Goal: Communication & Community: Share content

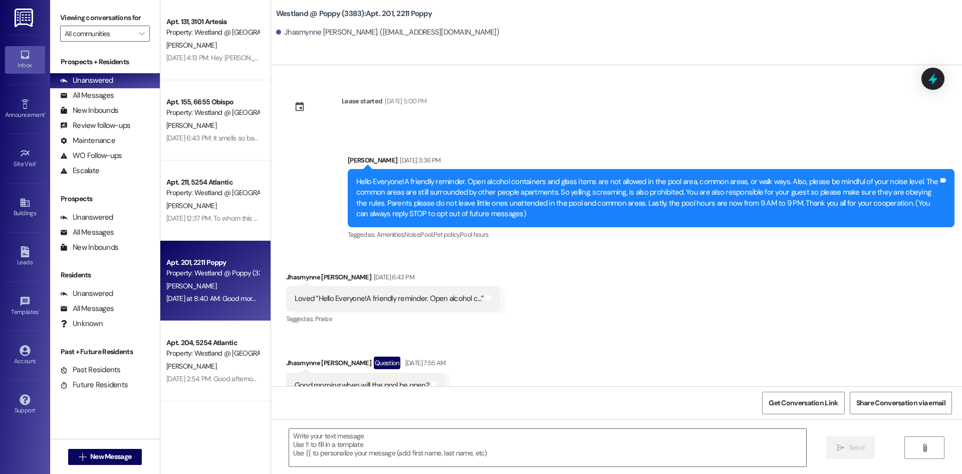
scroll to position [4560, 0]
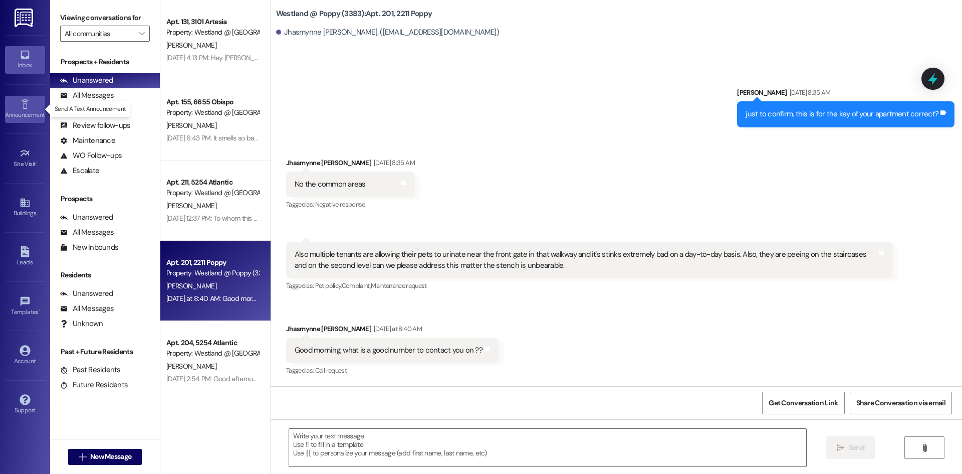
click at [23, 115] on div "Announcement •" at bounding box center [25, 115] width 50 height 10
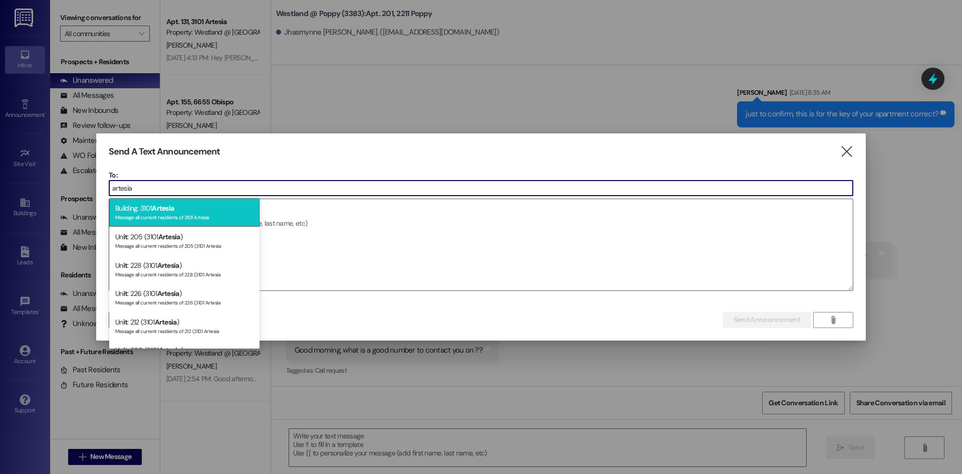
type input "artesia"
click at [240, 209] on div "Building: 3101 Artesia Message all current residents of 3101 Artesia" at bounding box center [184, 212] width 150 height 29
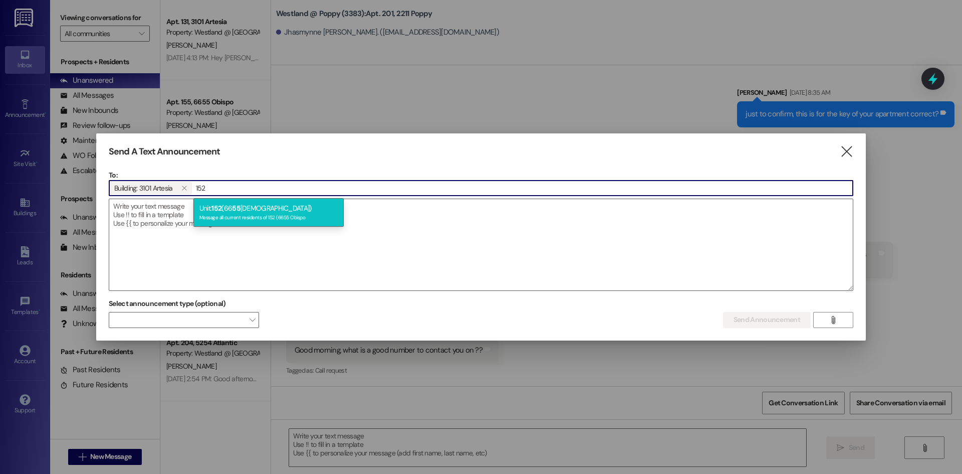
type input "152"
click at [268, 211] on div "Unit: 152 (66 55 Obispo) Message all current residents of 152 (6655 Obispo" at bounding box center [268, 212] width 150 height 29
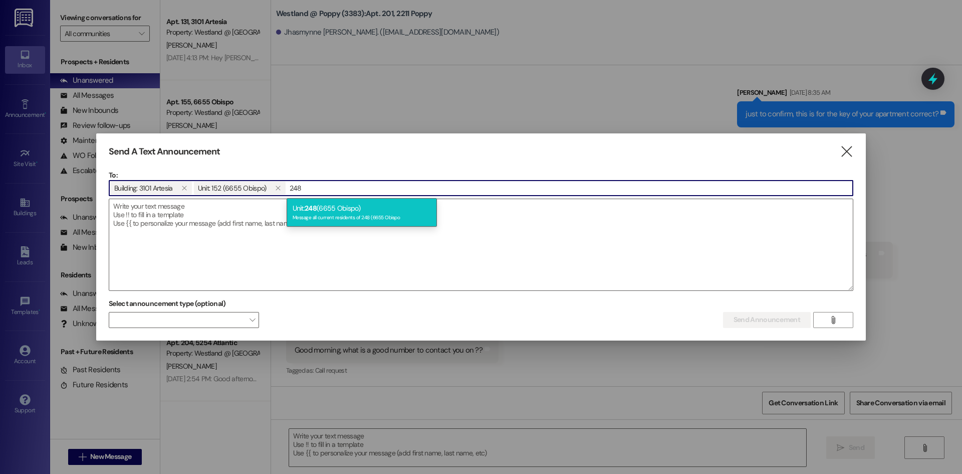
type input "248"
click at [304, 206] on div "Unit: 248 (6655 Obispo) Message all current residents of 248 (6655 Obispo" at bounding box center [362, 212] width 150 height 29
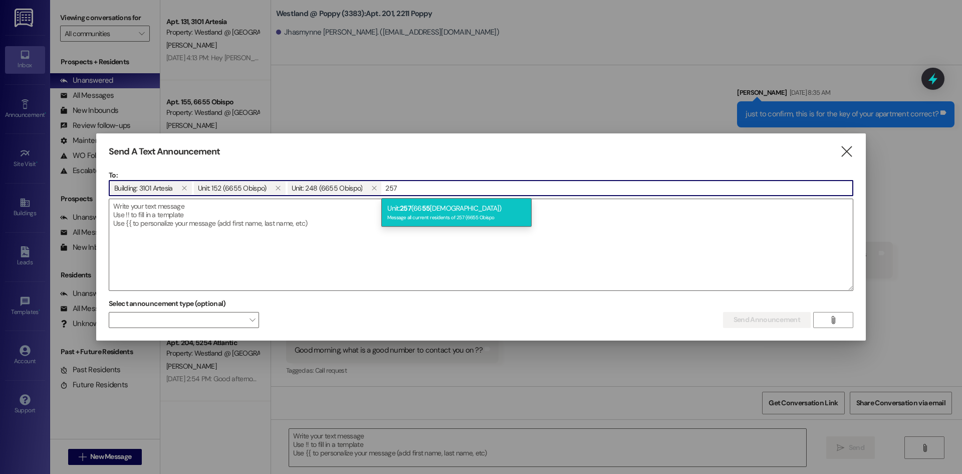
type input "257"
click at [394, 199] on div "Unit: 257 (66 55 Obispo) Message all current residents of 257 (6655 Obispo" at bounding box center [456, 212] width 150 height 29
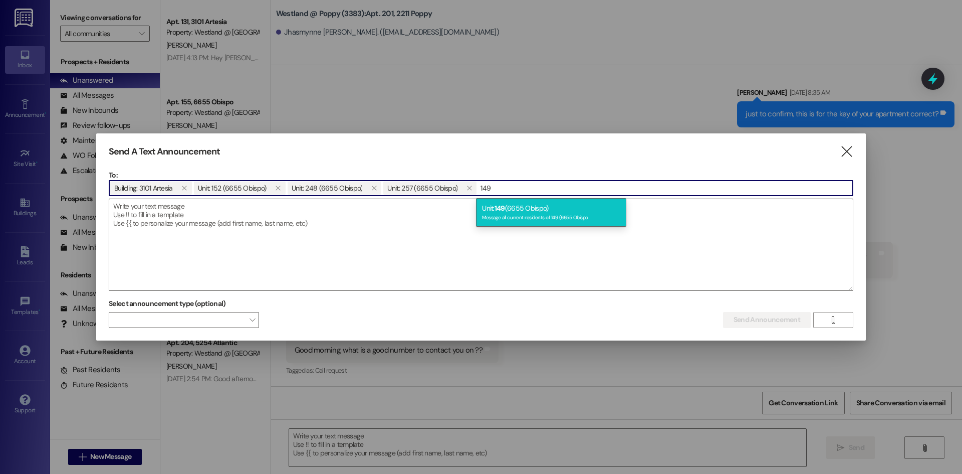
type input "149"
click at [506, 214] on div "Message all current residents of 149 (6655 Obispo" at bounding box center [551, 216] width 138 height 9
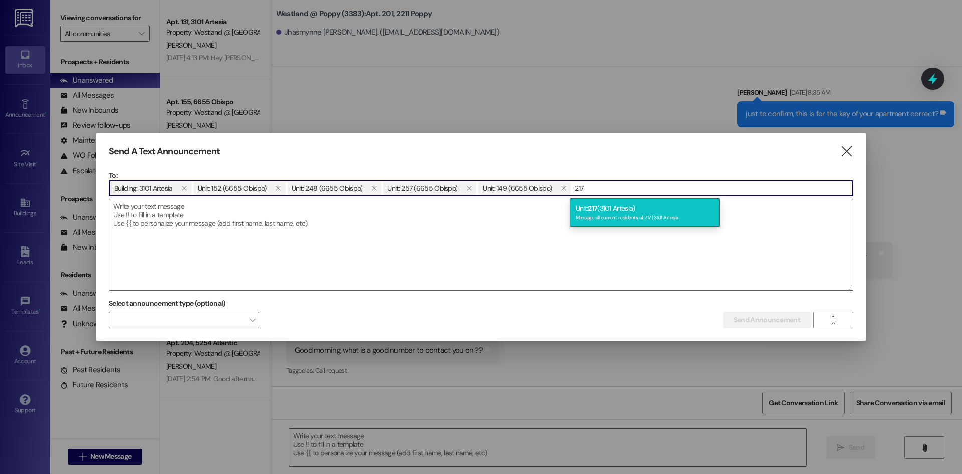
type input "217"
click at [596, 217] on div "Message all current residents of 217 (3101 Artesia" at bounding box center [645, 216] width 138 height 9
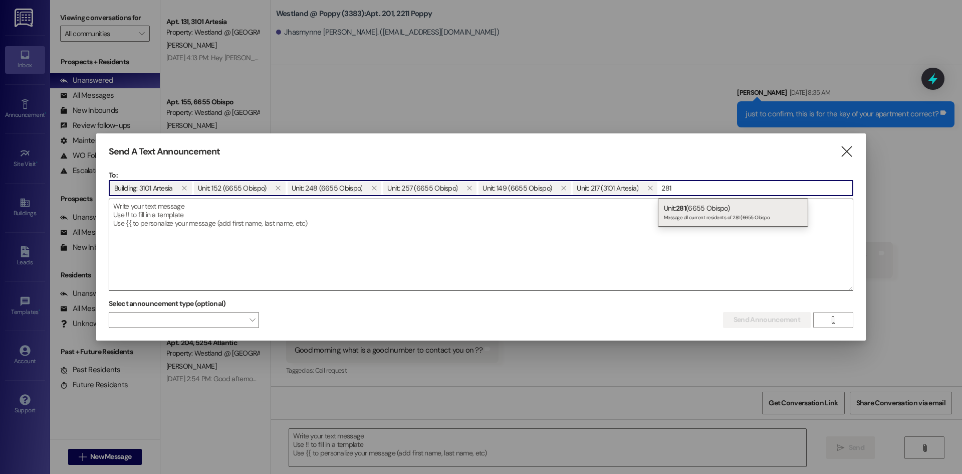
type input "281"
click at [686, 215] on div "Message all current residents of 281 (6655 Obispo" at bounding box center [733, 216] width 138 height 9
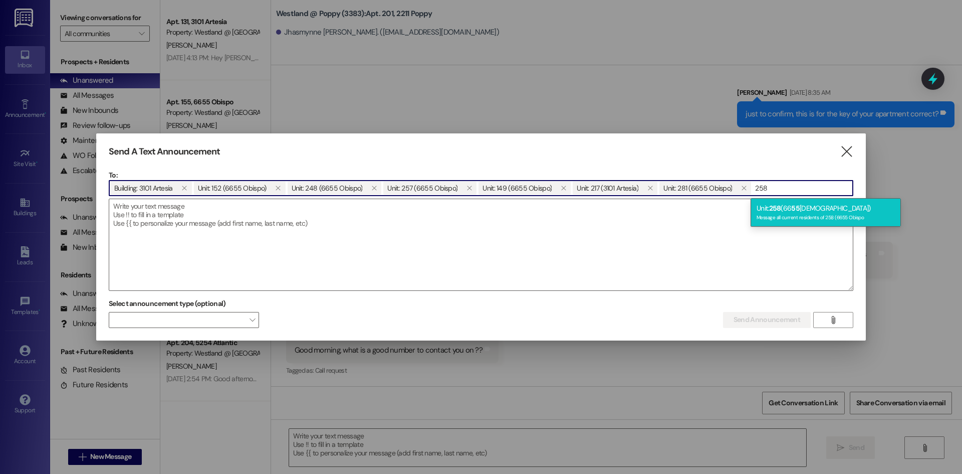
type input "258"
click at [757, 205] on div "Unit: 258 (66 55 Obispo) Message all current residents of 258 (6655 Obispo" at bounding box center [826, 212] width 150 height 29
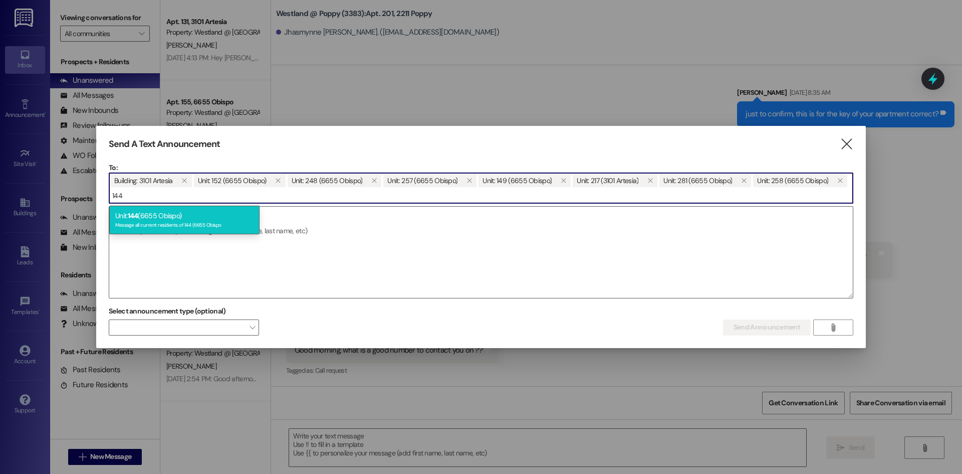
type input "144"
click at [186, 222] on div "Message all current residents of 144 (6655 Obispo" at bounding box center [184, 224] width 138 height 9
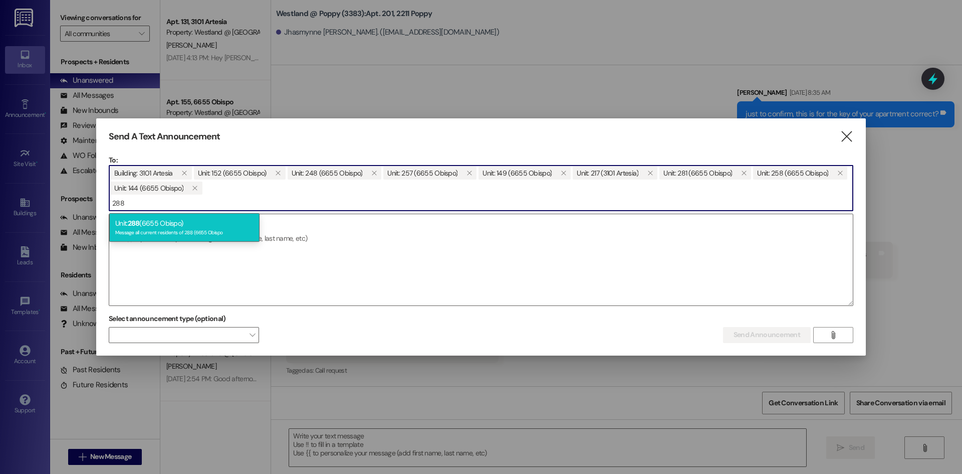
type input "288"
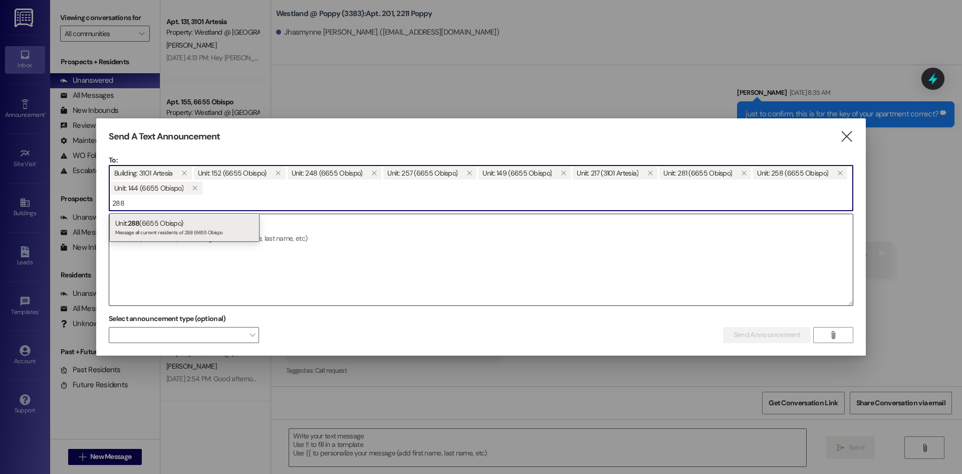
click at [168, 222] on div "Unit: 288 (6655 Obispo) Message all current residents of 288 (6655 Obispo" at bounding box center [184, 227] width 150 height 29
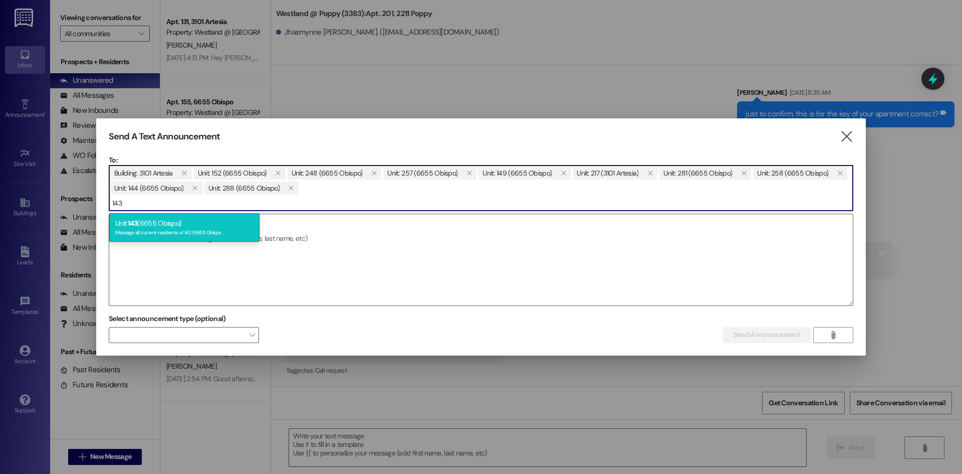
type input "143"
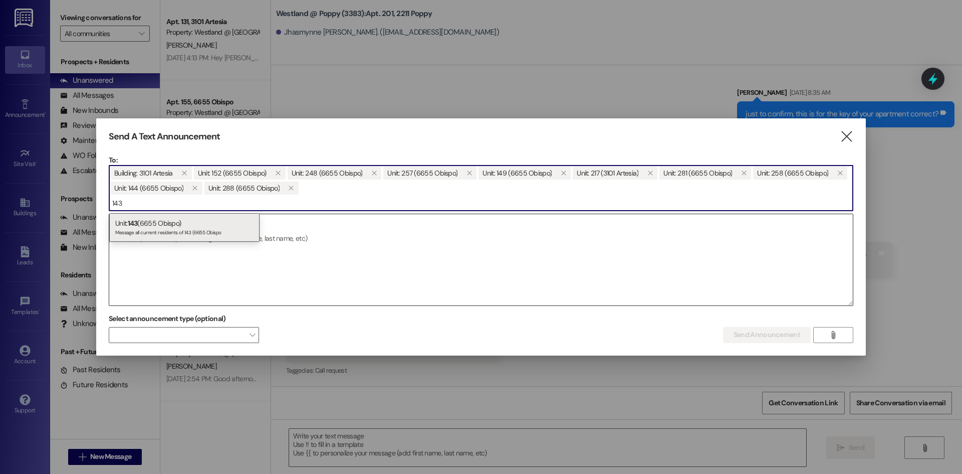
click at [177, 236] on div "Unit: 143 (6655 Obispo) Message all current residents of 143 (6655 Obispo" at bounding box center [184, 227] width 150 height 29
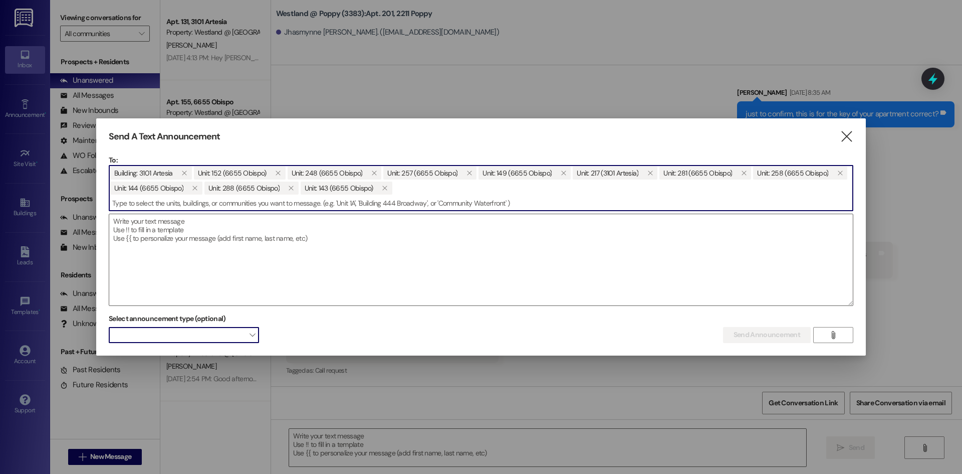
click at [202, 335] on span at bounding box center [184, 335] width 150 height 16
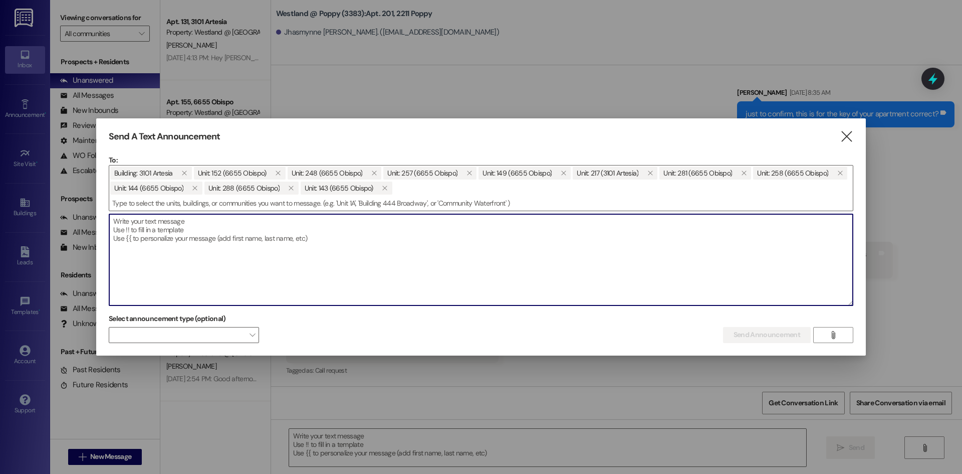
click at [133, 220] on textarea at bounding box center [481, 259] width 744 height 91
paste textarea "MEMORANDUM To: All Residents in the Purple Zone From: Westland @ Artesia Apartm…"
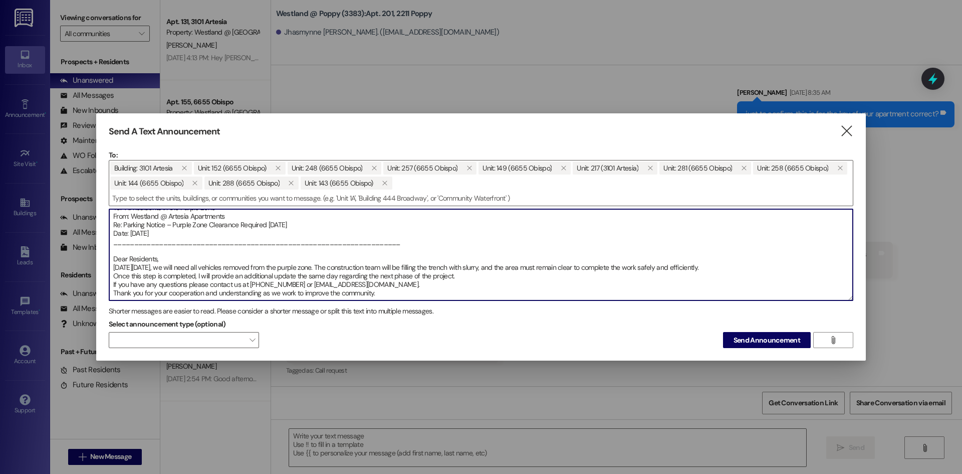
scroll to position [57, 0]
paste textarea "MEMORANDUM To: Todos los residentes en la [PERSON_NAME] From: Westland @ Artesi…"
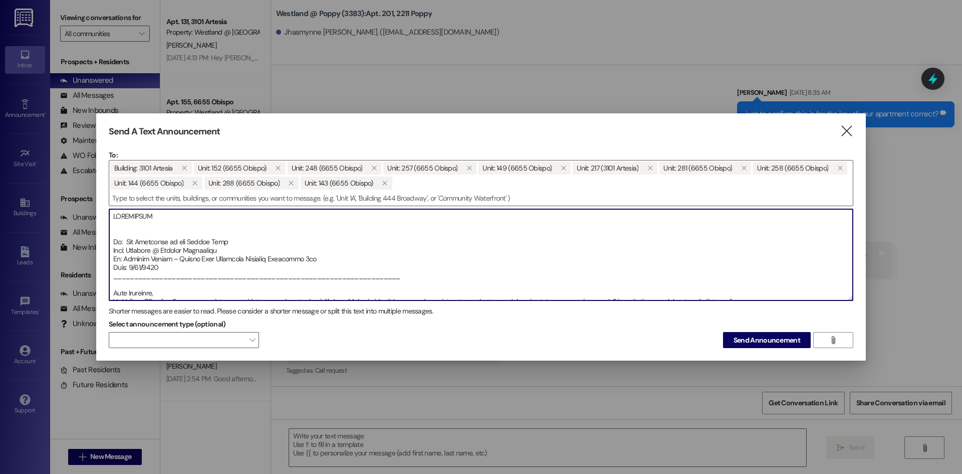
scroll to position [179, 0]
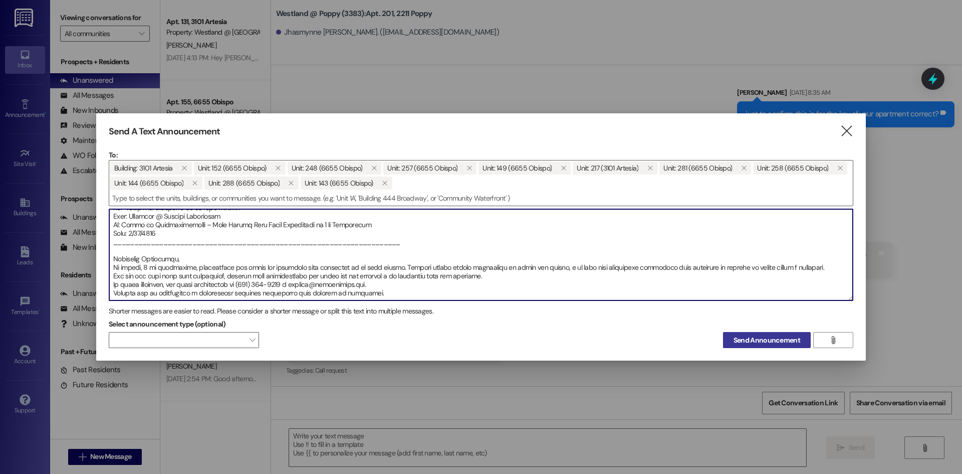
type textarea "LOREMIPSUM Do: Sit Ametconse ad eli Seddoe Temp Inci: Utlabore @ Etdolor Magnaa…"
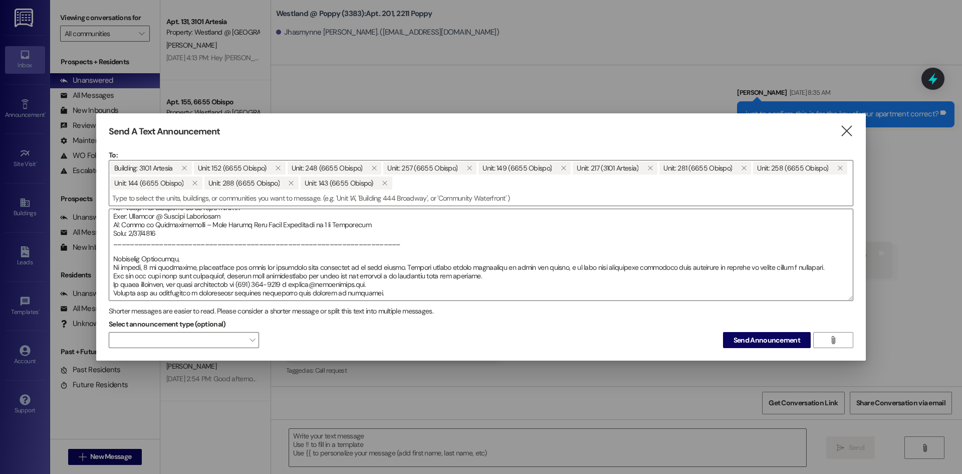
click at [737, 336] on span "Send Announcement" at bounding box center [767, 340] width 67 height 11
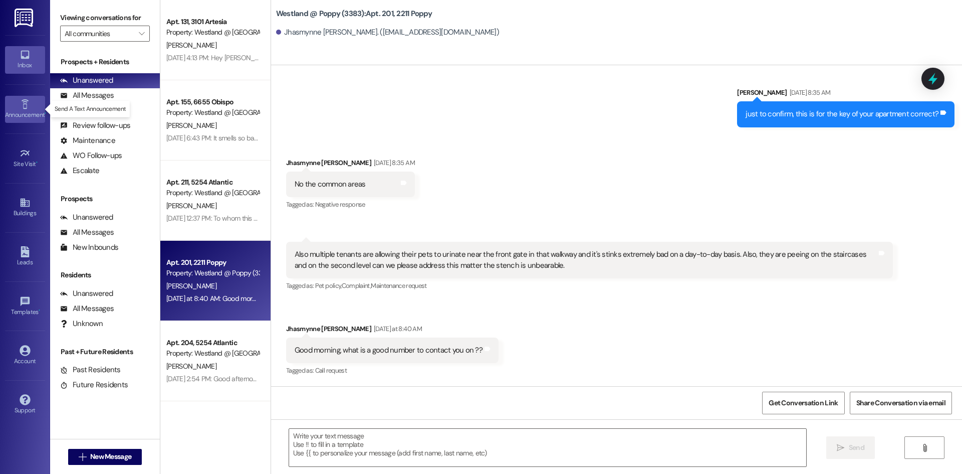
click at [25, 110] on div "Announcement •" at bounding box center [25, 115] width 50 height 10
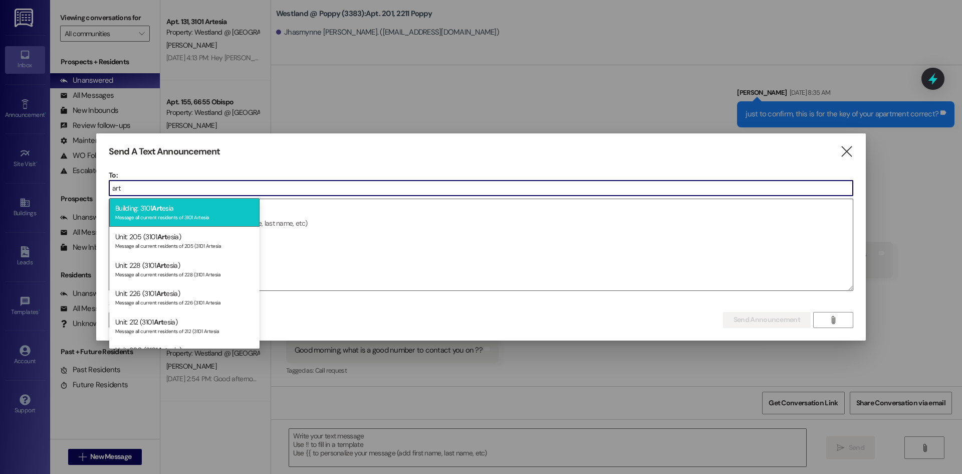
type input "art"
click at [143, 213] on div "Message all current residents of 3101 Artesia" at bounding box center [184, 216] width 138 height 9
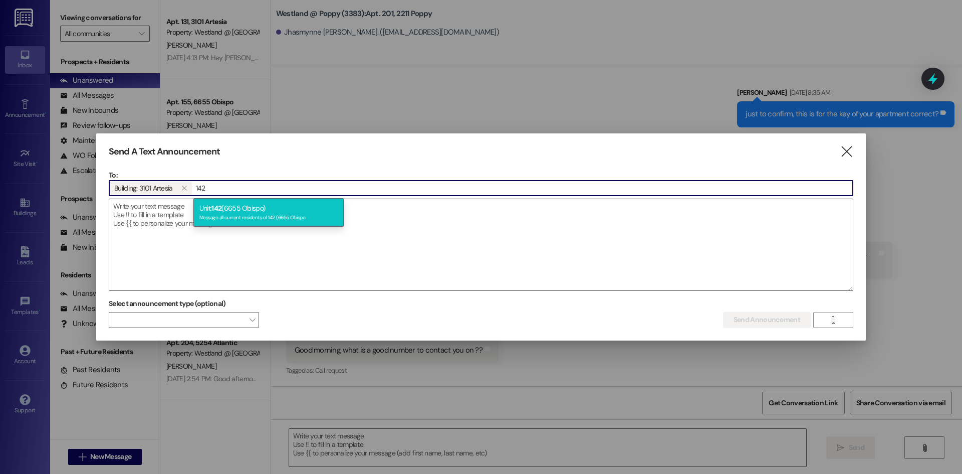
type input "142"
click at [280, 210] on div "Unit: 142 (6655 Obispo) Message all current residents of 142 (6655 Obispo" at bounding box center [268, 212] width 150 height 29
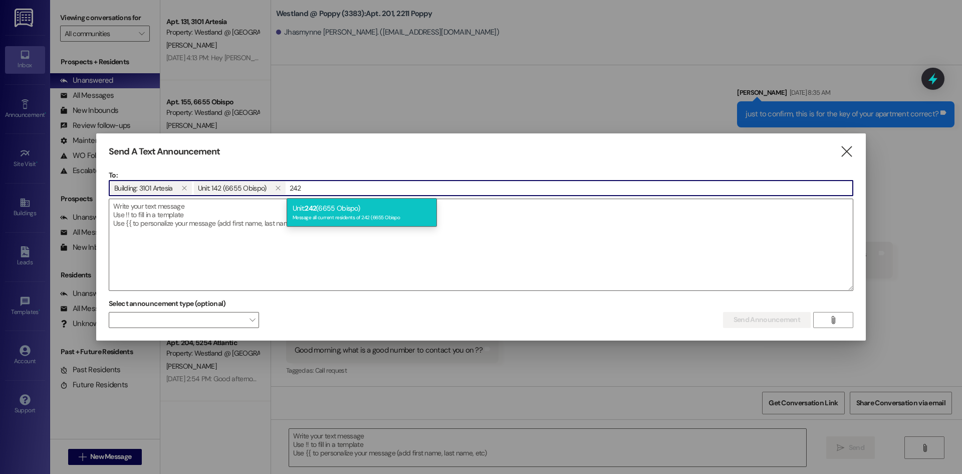
type input "242"
click at [331, 212] on div "Unit: 242 (6655 Obispo) Message all current residents of 242 (6655 Obispo" at bounding box center [362, 212] width 150 height 29
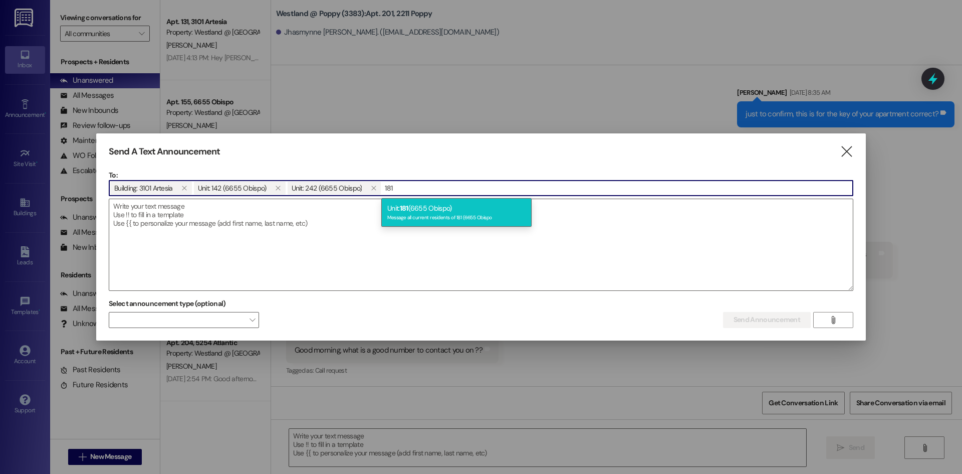
type input "181"
click at [446, 212] on div "Unit: 181 (6655 Obispo) Message all current residents of 181 (6655 Obispo" at bounding box center [456, 212] width 150 height 29
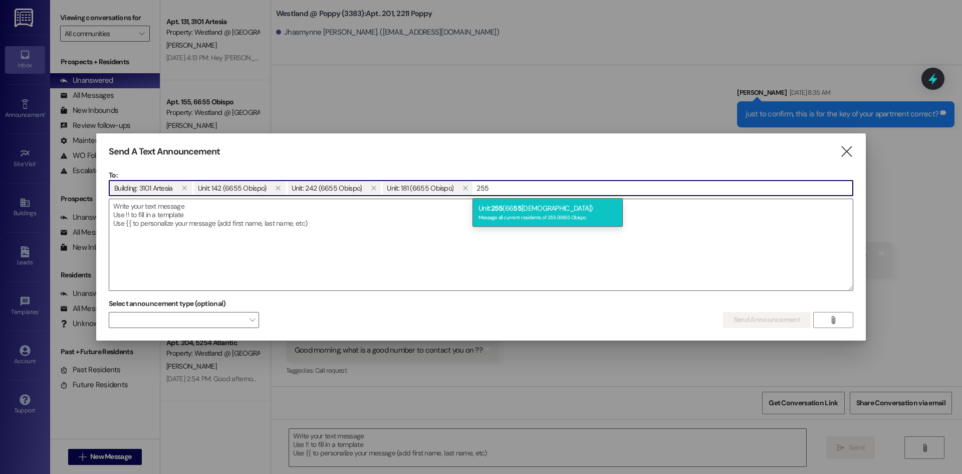
type input "255"
click at [492, 205] on div "Unit: 255 (66 55 [DEMOGRAPHIC_DATA]) Message all current residents of 255 (6655…" at bounding box center [548, 212] width 150 height 29
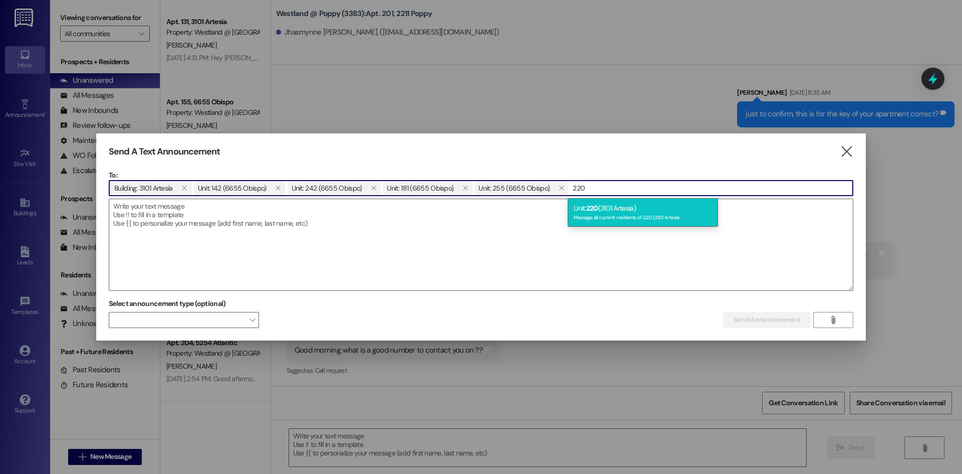
type input "220"
click at [611, 208] on div "Unit: 220 (3101 Artesia) Message all current residents of 220 (3101 Artesia" at bounding box center [643, 212] width 150 height 29
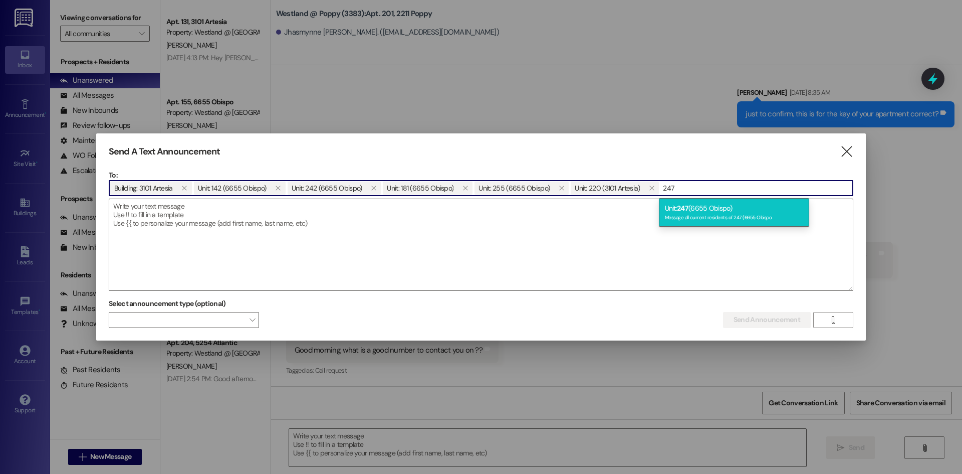
type input "247"
click at [677, 210] on div "Unit: 247 (6655 Obispo) Message all current residents of 247 (6655 Obispo" at bounding box center [734, 212] width 150 height 29
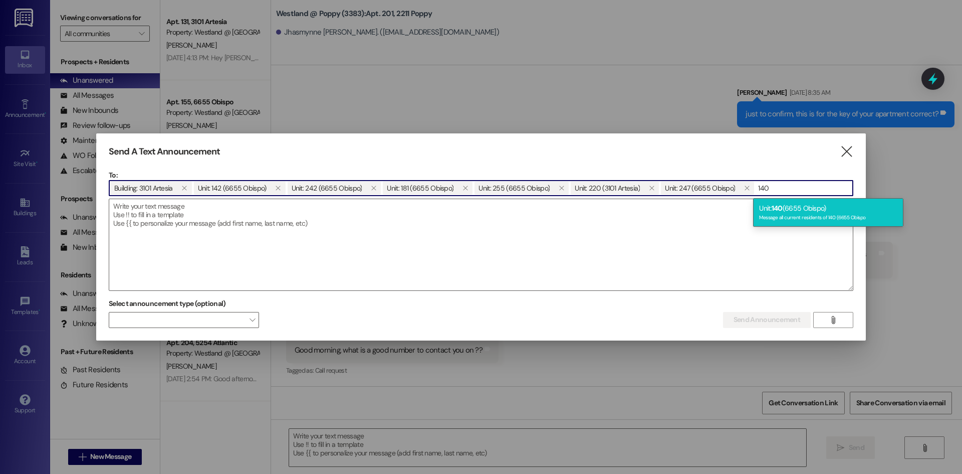
type input "140"
click at [768, 207] on div "Unit: 140 (6655 Obispo) Message all current residents of 140 (6655 Obispo" at bounding box center [828, 212] width 150 height 29
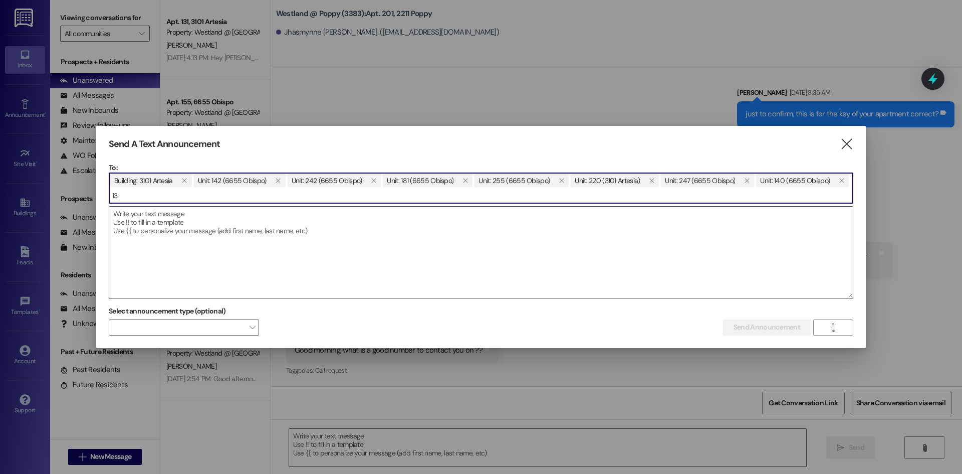
type input "1"
click at [137, 191] on input "132" at bounding box center [481, 195] width 744 height 15
click at [146, 191] on input "132" at bounding box center [481, 195] width 744 height 15
type input "1"
click at [366, 194] on input at bounding box center [481, 195] width 744 height 15
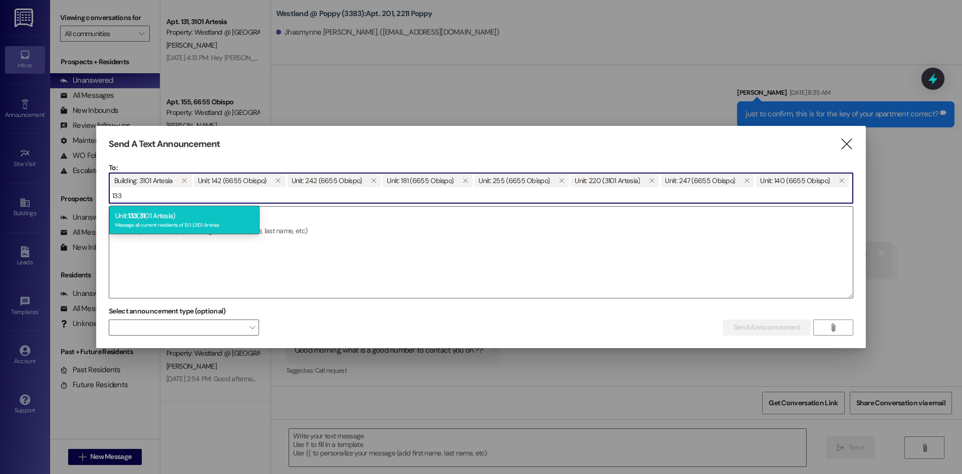
type input "133"
click at [222, 227] on div "Message all current residents of 133 (3101 Artesia" at bounding box center [184, 224] width 138 height 9
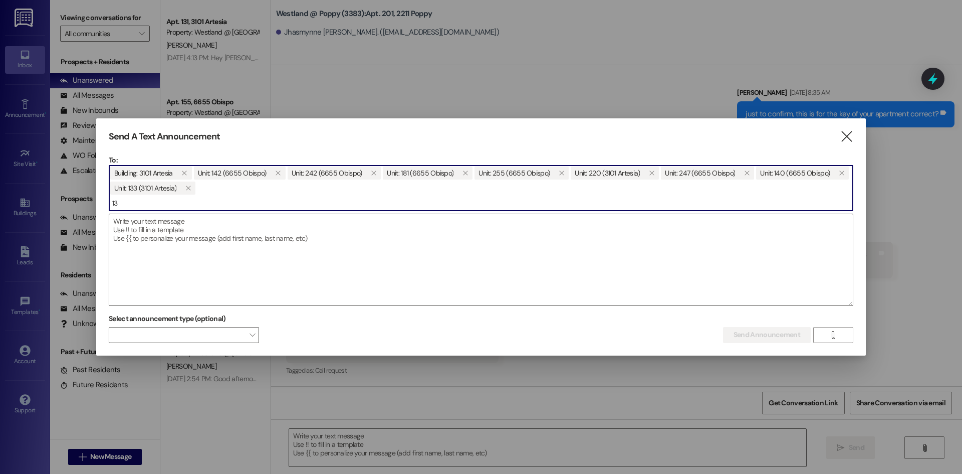
type input "1"
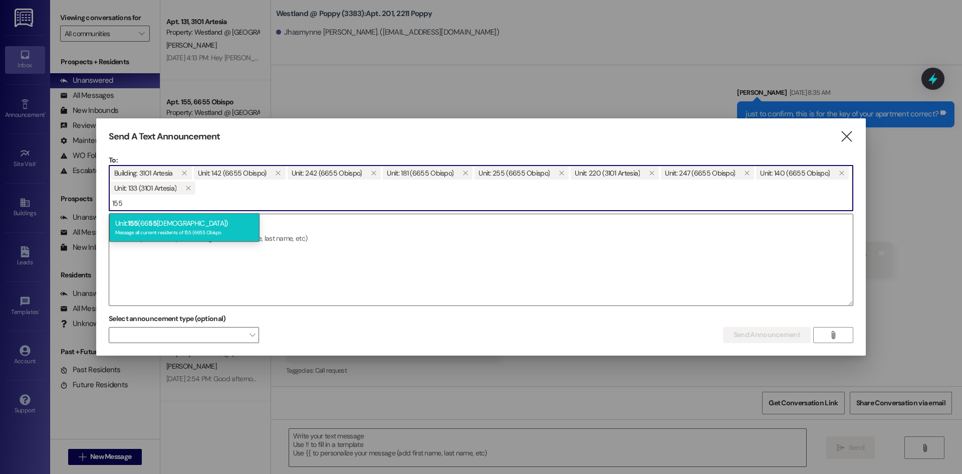
type input "155"
click at [136, 219] on span "155" at bounding box center [133, 223] width 11 height 9
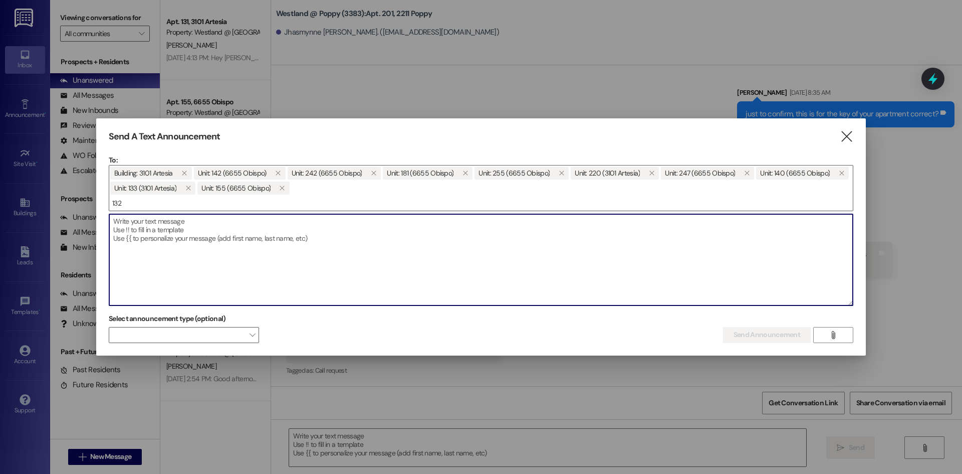
click at [143, 219] on textarea at bounding box center [481, 259] width 744 height 91
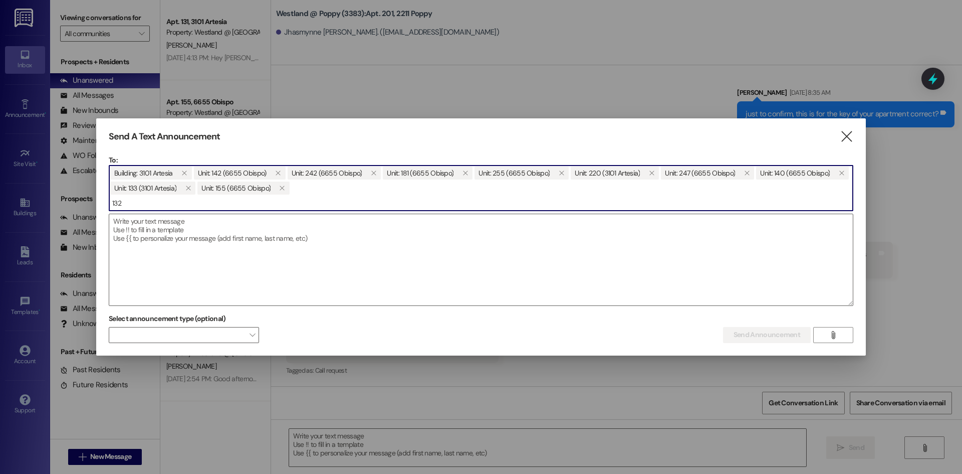
click at [147, 207] on input "132" at bounding box center [481, 202] width 744 height 15
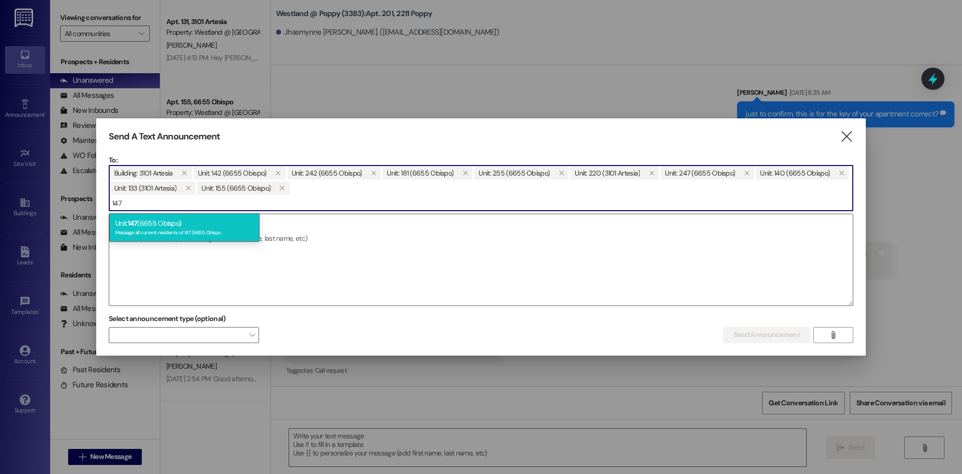
type input "147"
click at [181, 228] on div "Unit: 147 (6655 Obispo) Message all current residents of 147 (6655 Obispo" at bounding box center [184, 227] width 150 height 29
type input "158"
click at [133, 227] on span "158" at bounding box center [133, 223] width 11 height 9
type input "243"
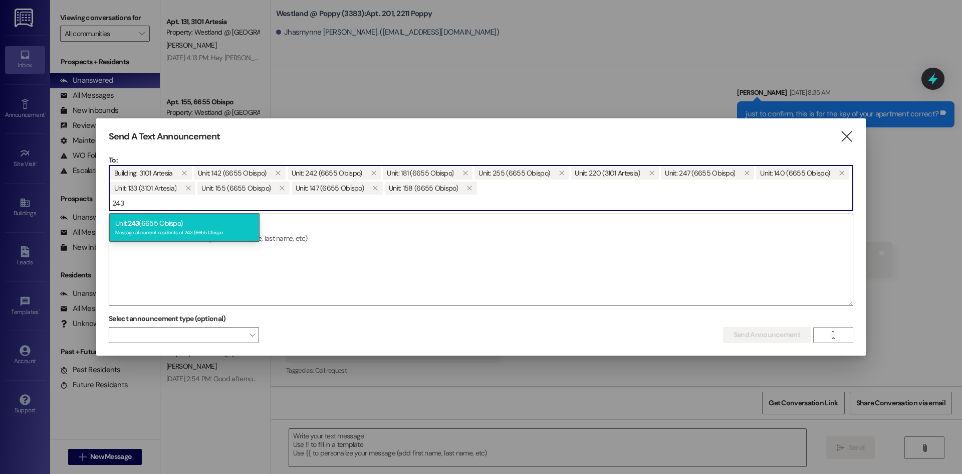
click at [146, 225] on div "Unit: 243 (6655 Obispo) Message all current residents of 243 (6655 Obispo" at bounding box center [184, 227] width 150 height 29
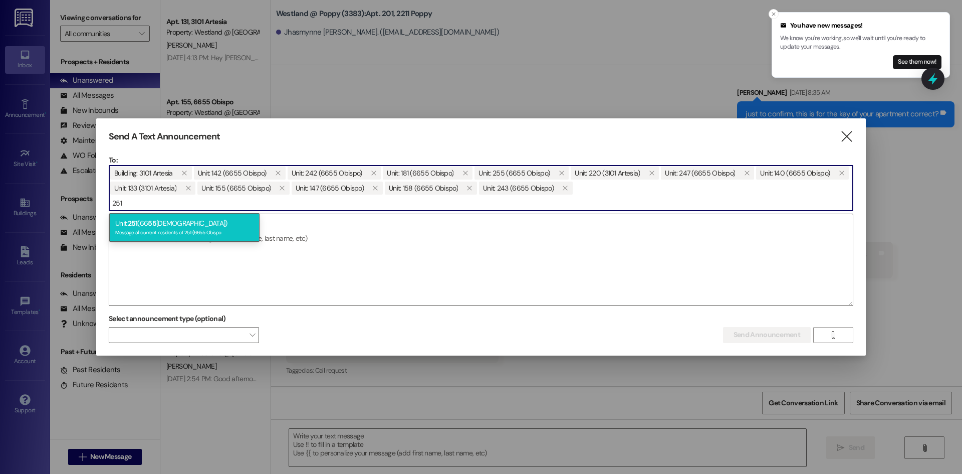
type input "251"
click at [169, 216] on div "Unit: 251 (66 55 [DEMOGRAPHIC_DATA]) Message all current residents of 251 (6655…" at bounding box center [184, 227] width 150 height 29
type input "263"
click at [197, 225] on div "Unit: 263 ( 66 55 Obispo) Message all current residents of 263 (6655 Obispo" at bounding box center [184, 227] width 150 height 29
type input "249"
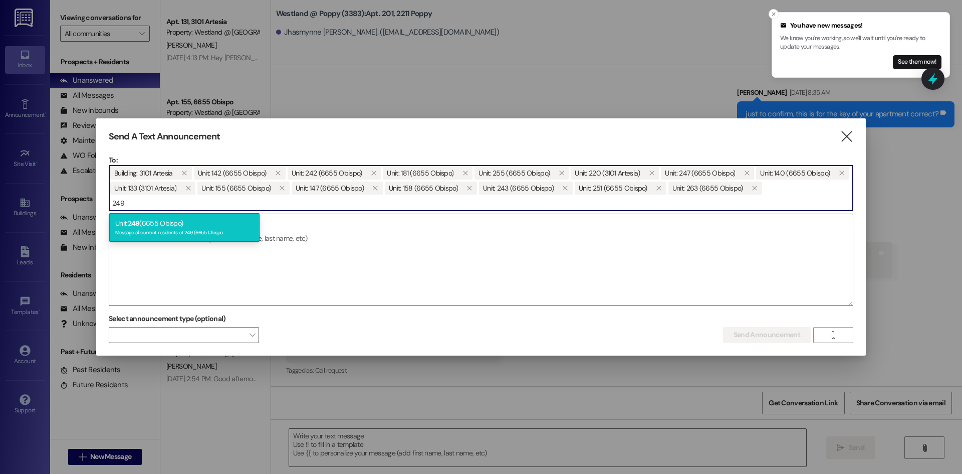
click at [150, 222] on div "Unit: 249 (6655 Obispo) Message all current residents of 249 (6655 Obispo" at bounding box center [184, 227] width 150 height 29
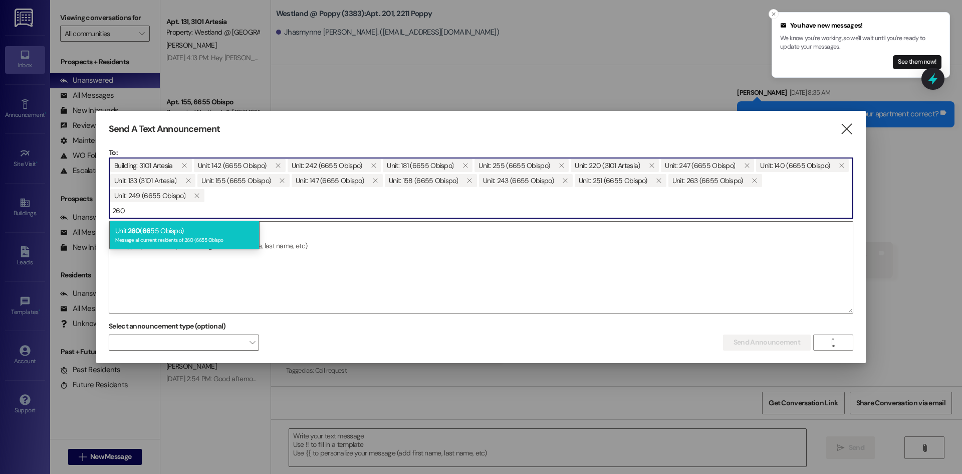
type input "260"
click at [185, 236] on div "Message all current residents of 260 (6655 Obispo" at bounding box center [184, 239] width 138 height 9
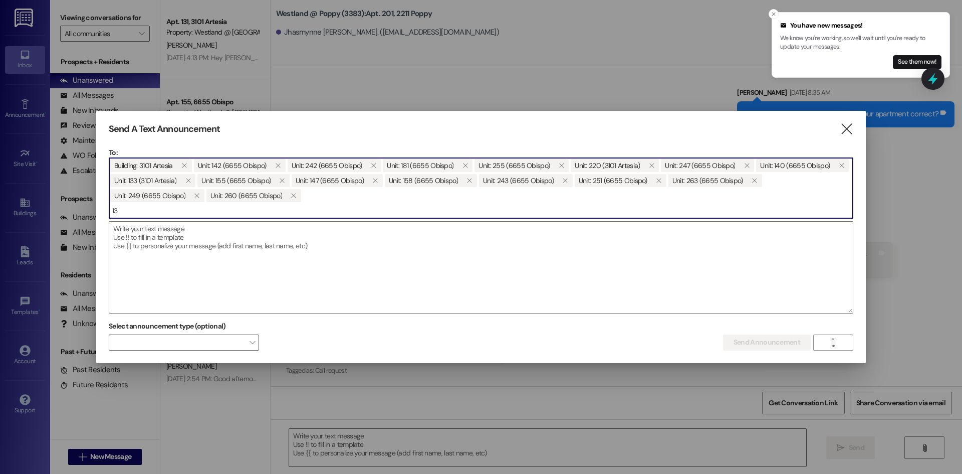
type input "1"
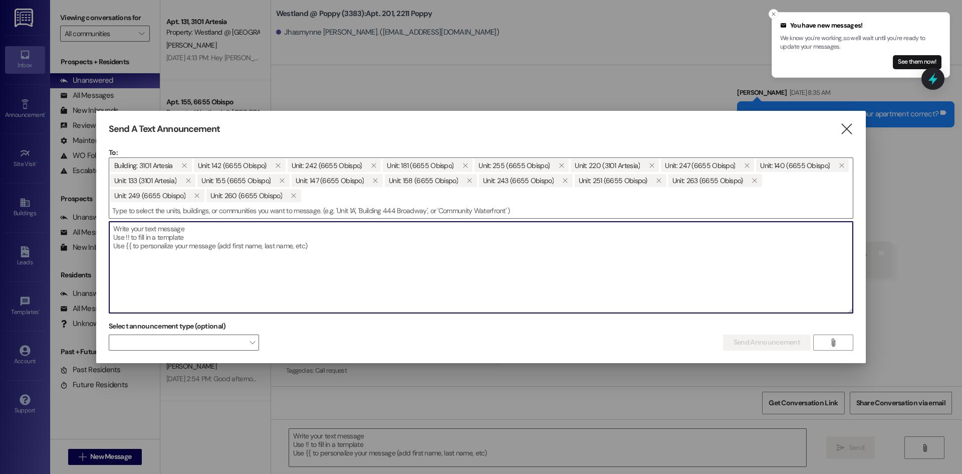
drag, startPoint x: 109, startPoint y: 235, endPoint x: 119, endPoint y: 241, distance: 12.4
click at [109, 235] on textarea at bounding box center [481, 267] width 744 height 91
paste textarea "MEMORANDUM To: Todos los residentes en la [PERSON_NAME] From: Westland @ Artesi…"
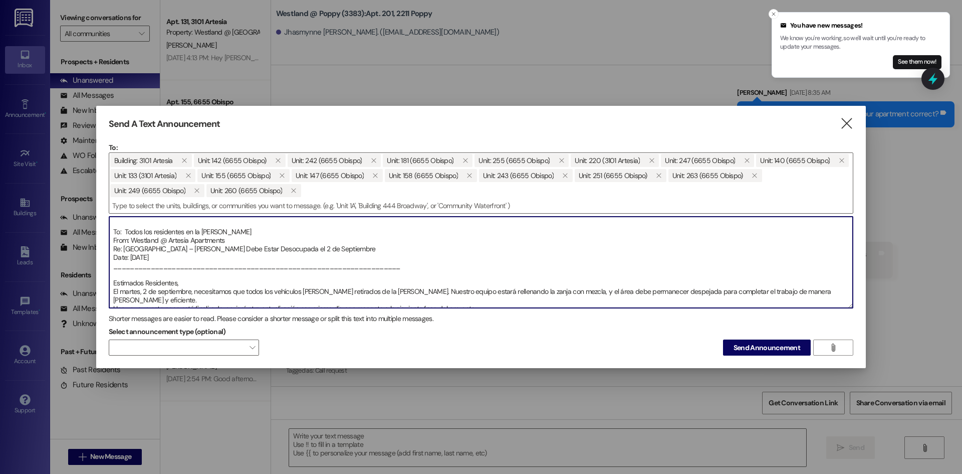
scroll to position [0, 0]
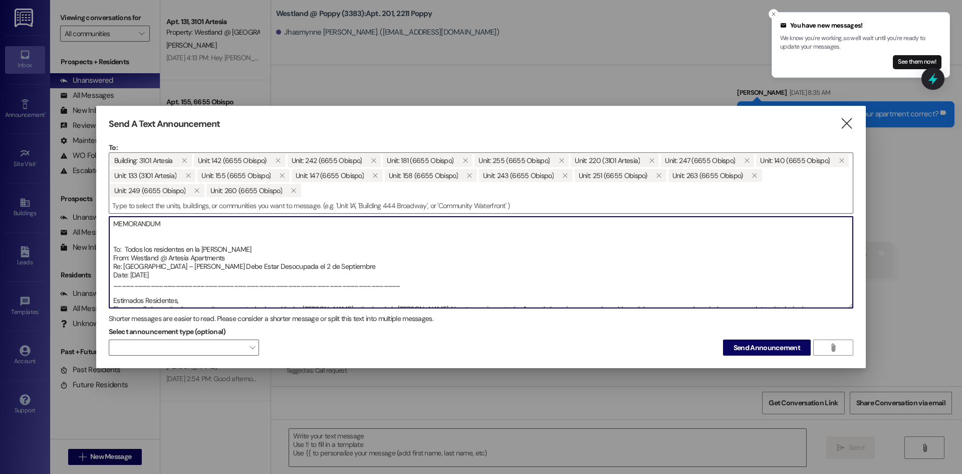
click at [112, 226] on textarea "MEMORANDUM To: Todos los residentes en la [PERSON_NAME] From: Westland @ Artesi…" at bounding box center [481, 262] width 744 height 91
click at [114, 223] on textarea "MEMORANDUM To: Todos los residentes en la [PERSON_NAME] From: Westland @ Artesi…" at bounding box center [481, 262] width 744 height 91
type textarea "MEMORANDUM To: Todos los residentes en la [PERSON_NAME] From: Westland @ Artesi…"
drag, startPoint x: 385, startPoint y: 284, endPoint x: 81, endPoint y: 194, distance: 317.2
click at [81, 194] on div "Send A Text Announcement  To: Building: 3101 Artesia  Unit: 142 (6655 Obispo)…" at bounding box center [481, 237] width 962 height 474
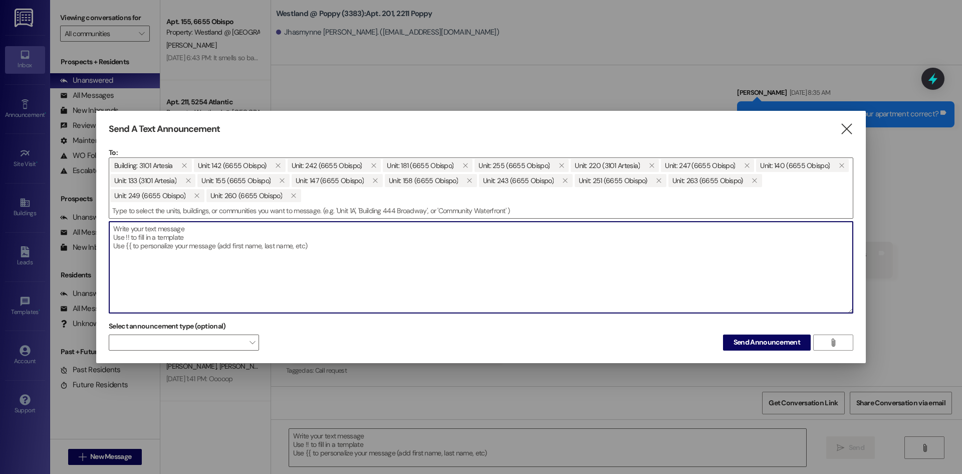
click at [121, 230] on textarea at bounding box center [481, 267] width 744 height 91
paste textarea "MEMORANDUM To: All Residents in the Purple Zone From: Westland @ Artesia Apartm…"
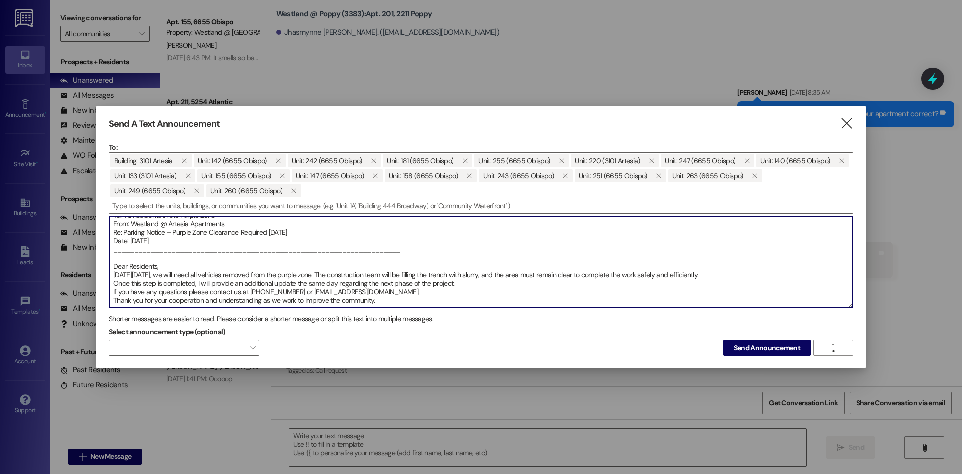
scroll to position [57, 0]
paste textarea "MEMORANDUM To: Todos los residentes en la [PERSON_NAME] From: Westland @ Artesi…"
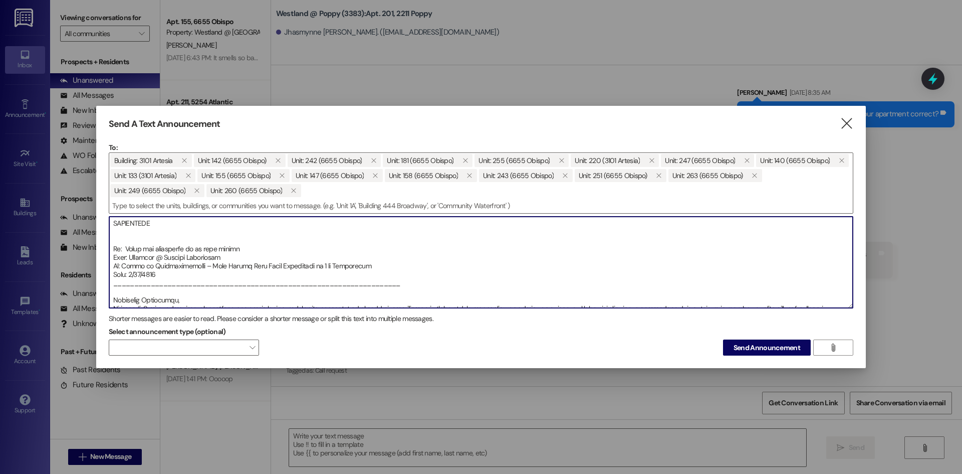
scroll to position [179, 0]
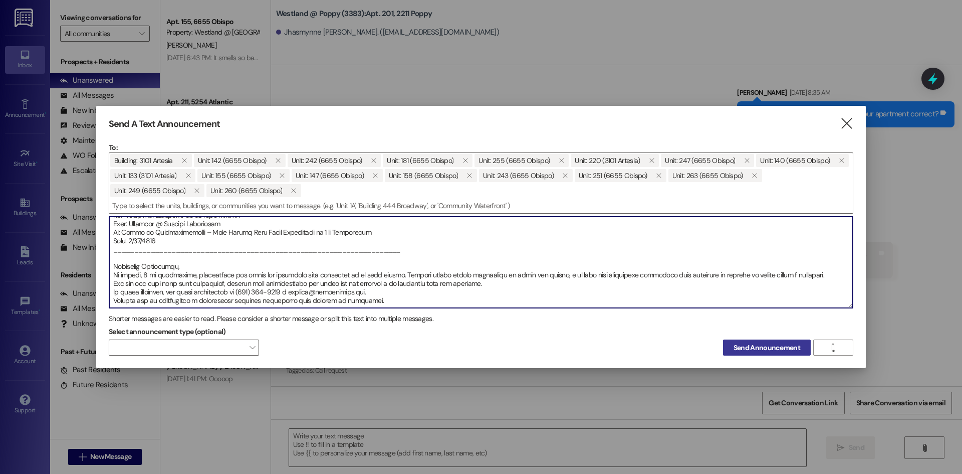
type textarea "LOREMIPSUM Do: Sit Ametconse ad eli Seddoe Temp Inci: Utlabore @ Etdolor Magnaa…"
click at [777, 349] on span "Send Announcement" at bounding box center [767, 347] width 67 height 11
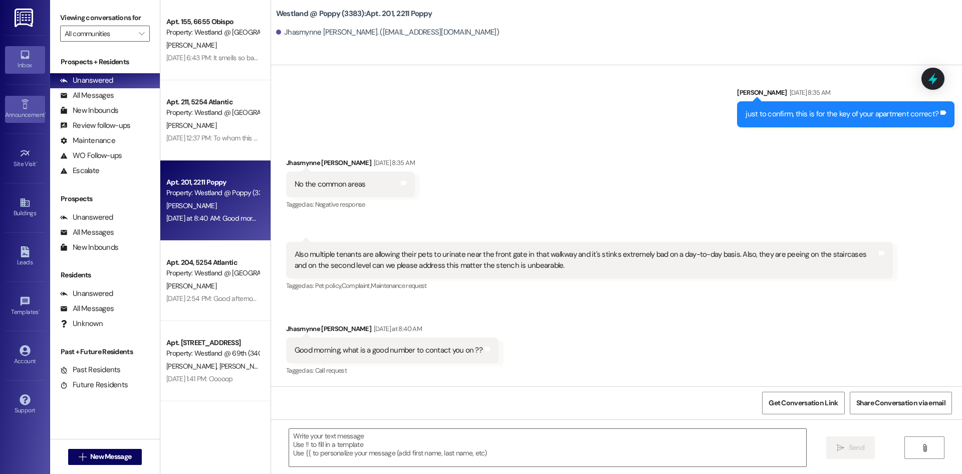
click at [20, 103] on icon at bounding box center [25, 104] width 11 height 11
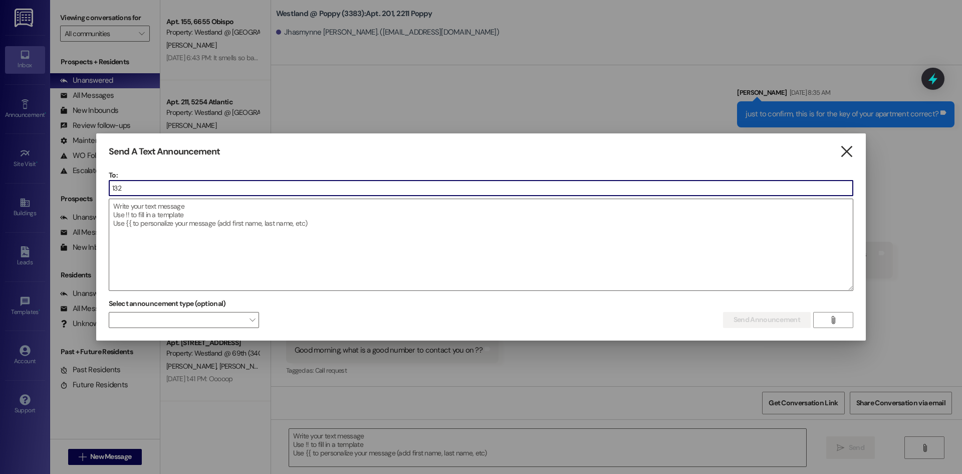
type input "132"
click at [841, 149] on icon "" at bounding box center [847, 151] width 14 height 11
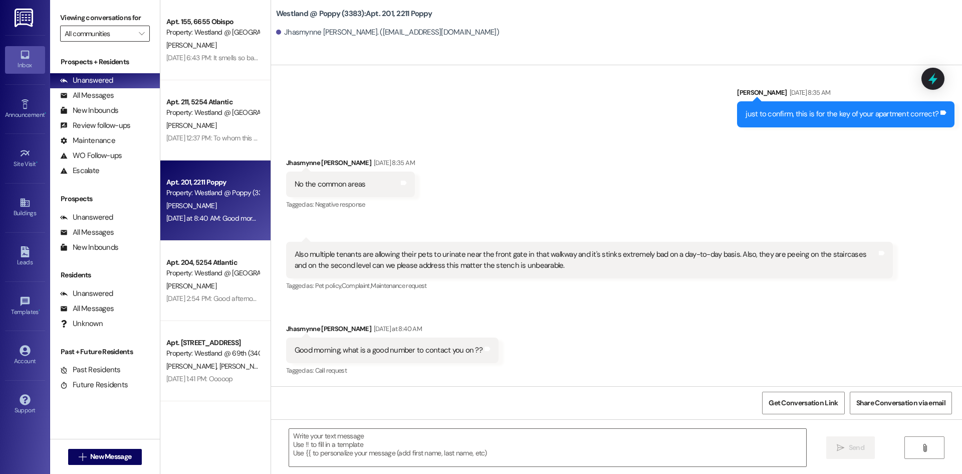
click at [119, 39] on input "All communities" at bounding box center [99, 34] width 69 height 16
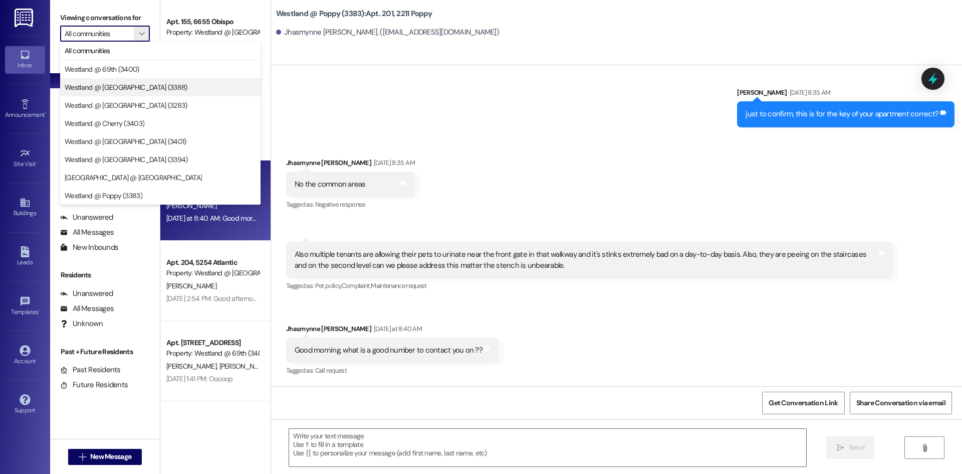
click at [108, 83] on span "Westland @ [GEOGRAPHIC_DATA] (3388)" at bounding box center [126, 87] width 123 height 10
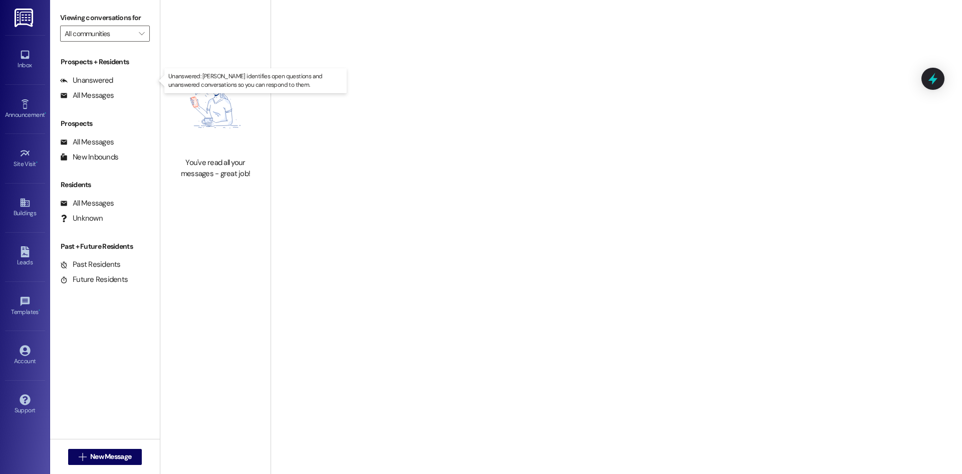
type input "Westland @ [GEOGRAPHIC_DATA] (3388)"
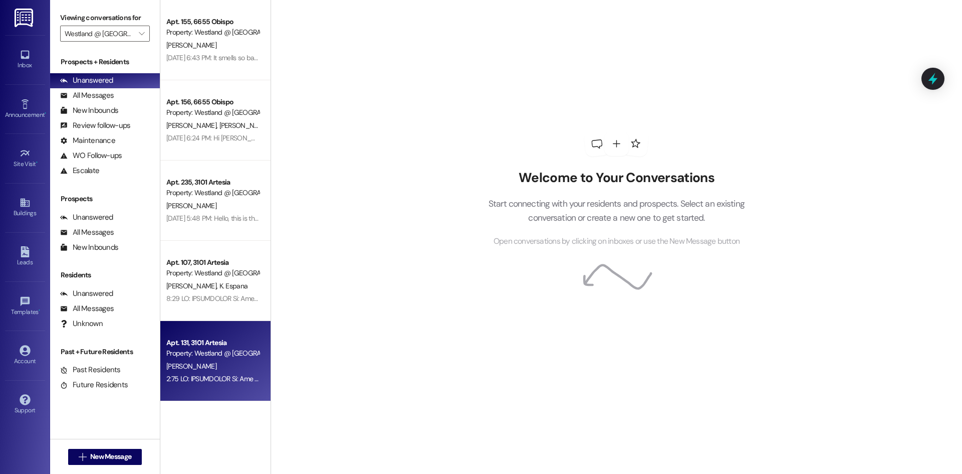
click at [213, 350] on div "Property: Westland @ [GEOGRAPHIC_DATA] (3388)" at bounding box center [212, 353] width 93 height 11
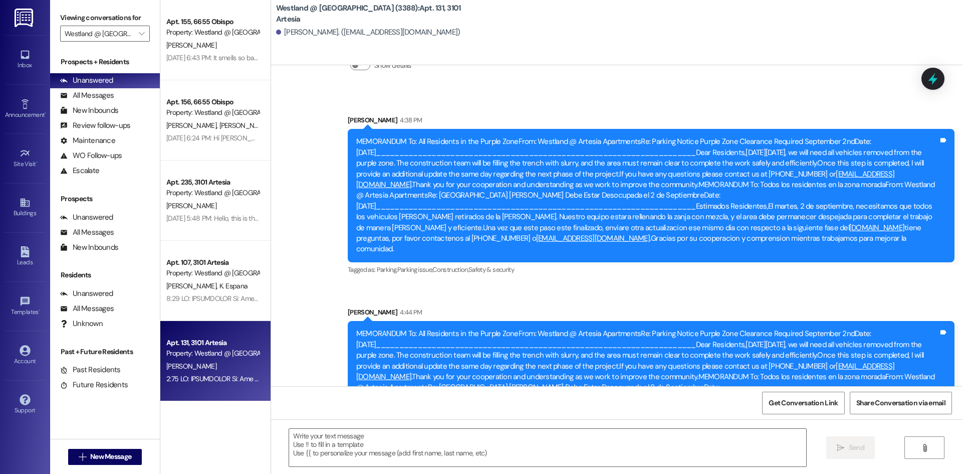
scroll to position [11092, 0]
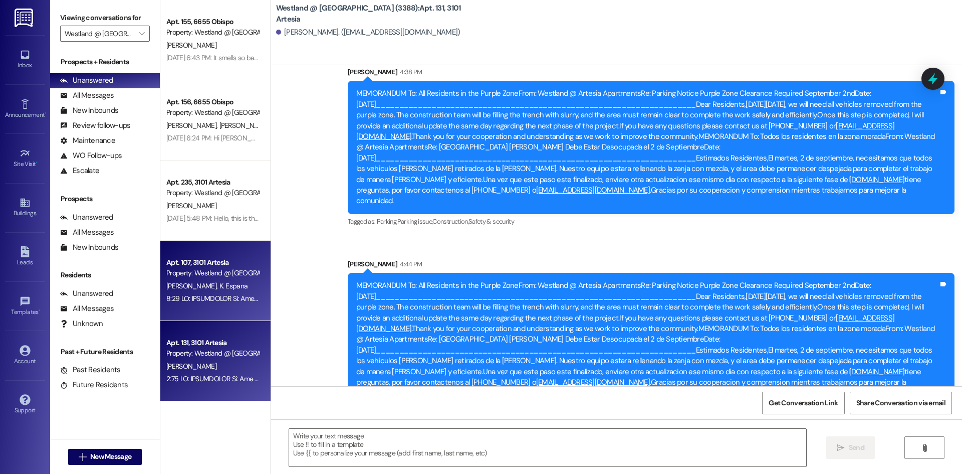
click at [211, 261] on div "Apt. 107, 3101 Artesia" at bounding box center [212, 262] width 93 height 11
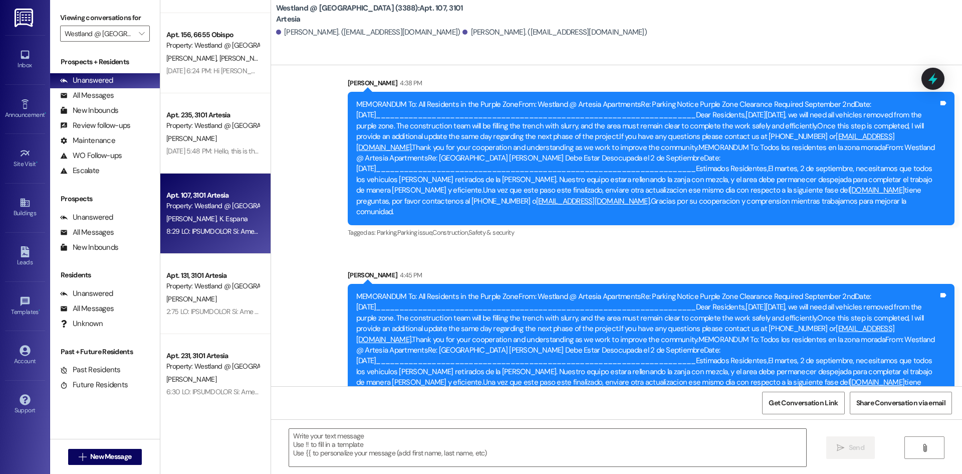
scroll to position [159, 0]
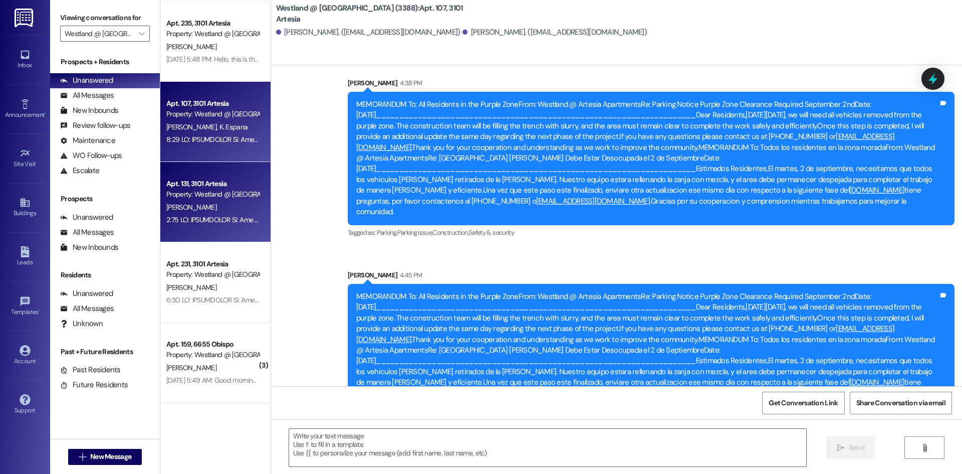
click at [220, 203] on div "[PERSON_NAME]" at bounding box center [212, 207] width 95 height 13
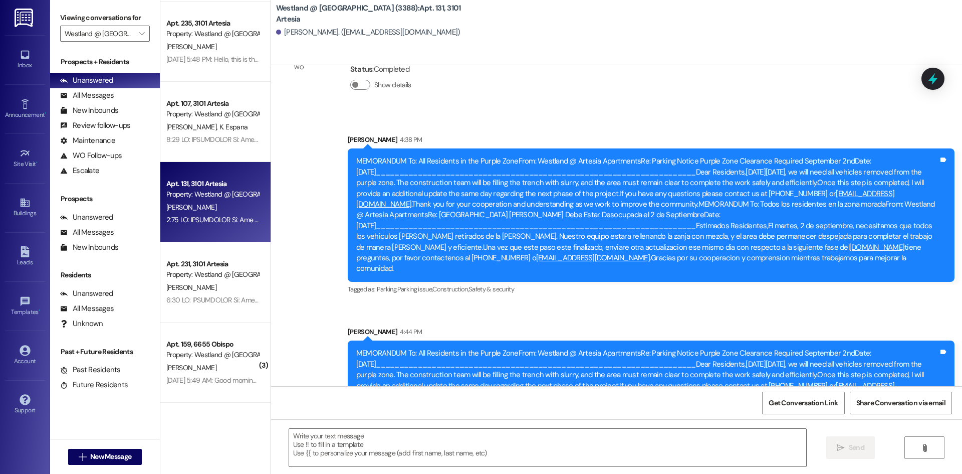
scroll to position [11092, 0]
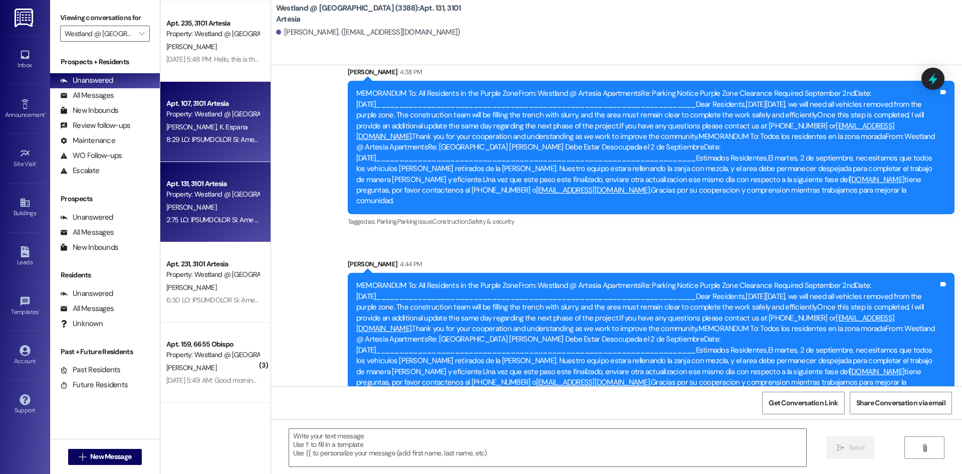
click at [218, 119] on div "Property: Westland @ [GEOGRAPHIC_DATA] (3388)" at bounding box center [212, 114] width 93 height 11
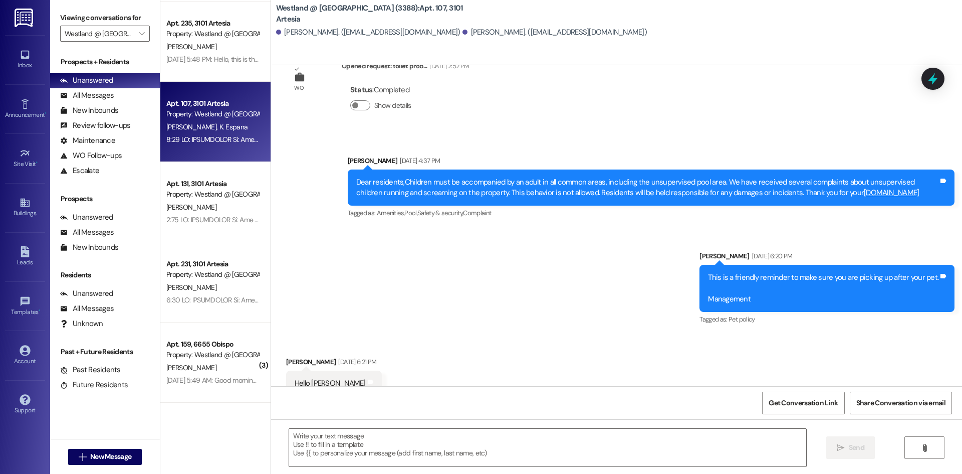
scroll to position [10075, 0]
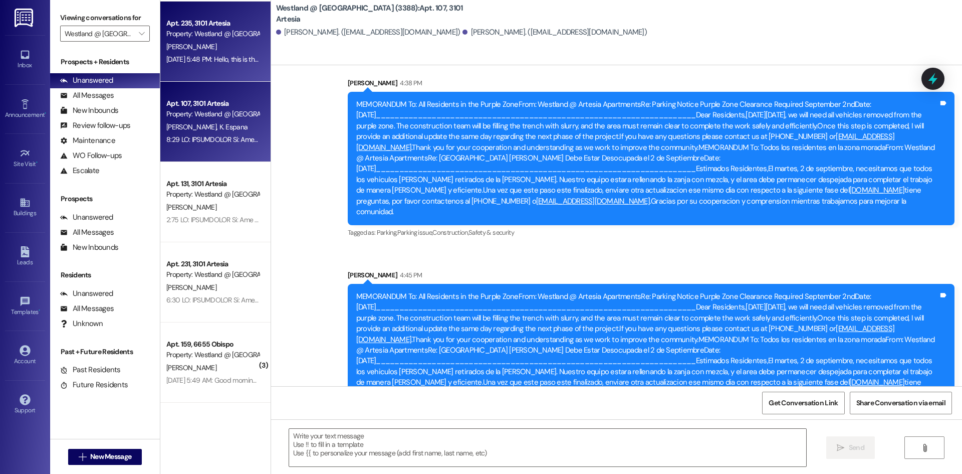
click at [206, 48] on div "[PERSON_NAME]" at bounding box center [212, 47] width 95 height 13
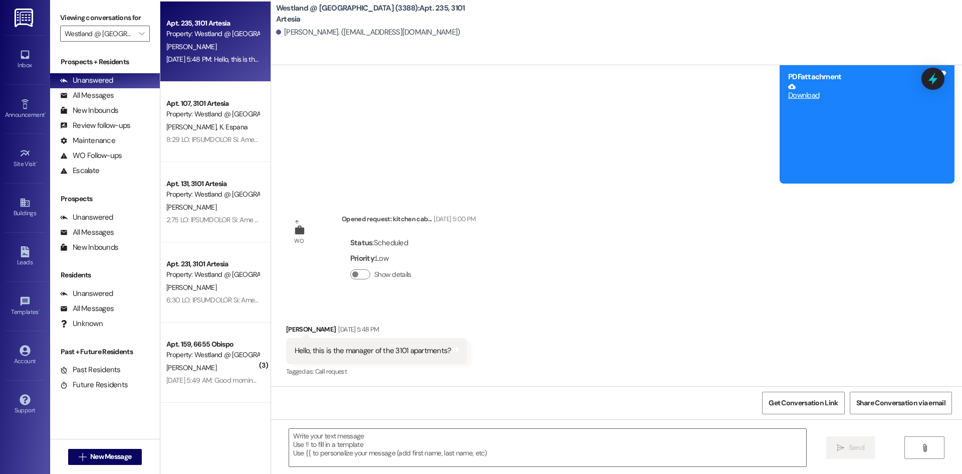
scroll to position [287, 0]
drag, startPoint x: 459, startPoint y: 304, endPoint x: 320, endPoint y: 435, distance: 191.1
click at [320, 435] on div "Lease started [DATE] 5:00 PM Received via SMS [PERSON_NAME] Concerned [DATE] 2:…" at bounding box center [616, 302] width 691 height 474
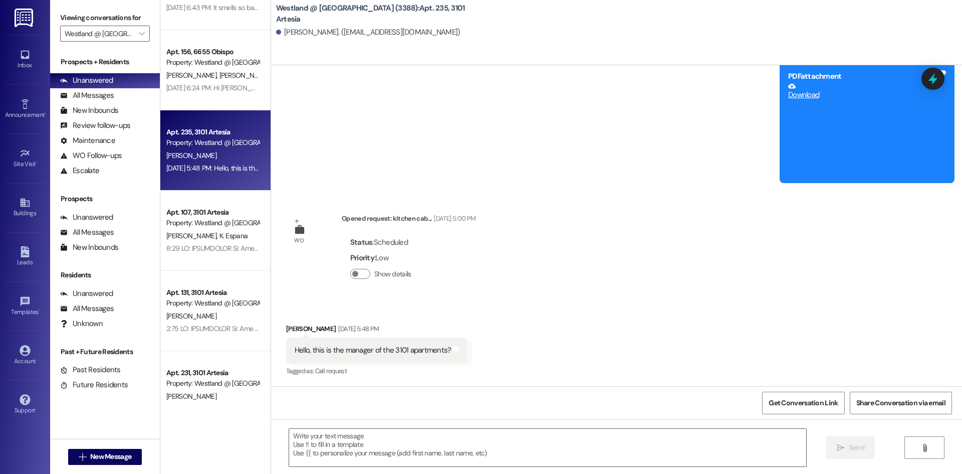
scroll to position [0, 0]
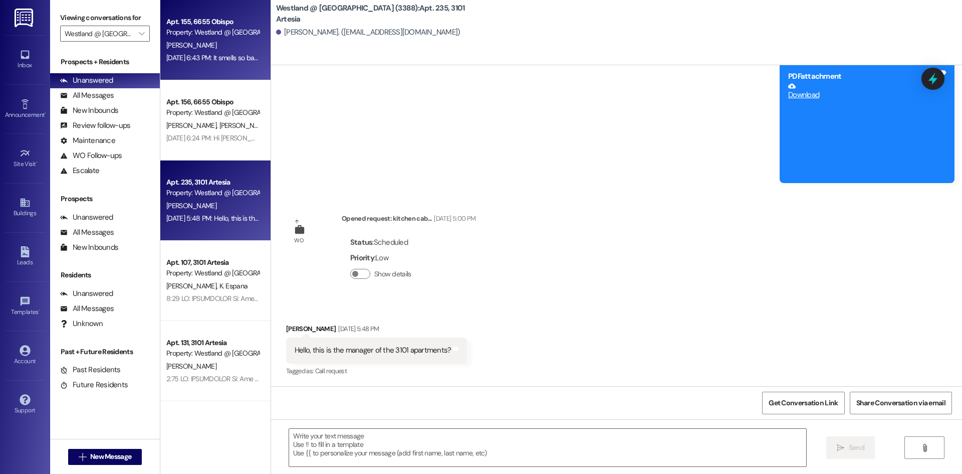
click at [215, 29] on div "Property: Westland @ [GEOGRAPHIC_DATA] (3388)" at bounding box center [212, 32] width 93 height 11
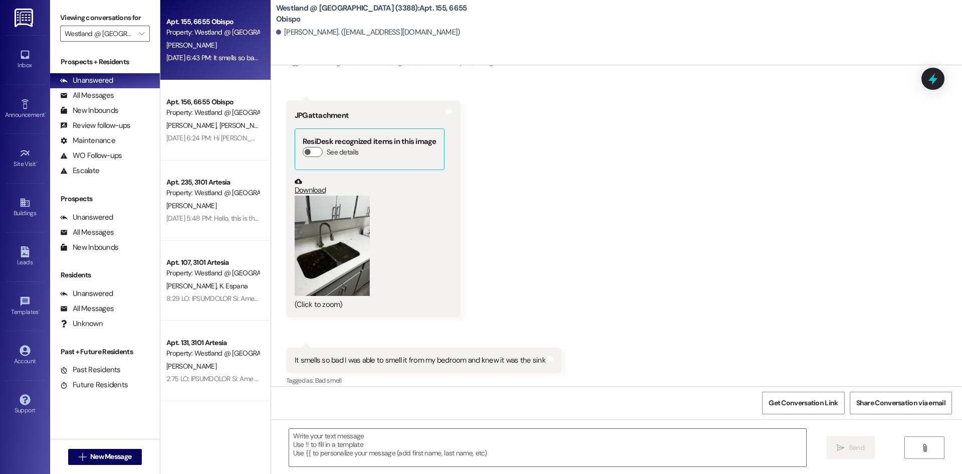
scroll to position [391, 0]
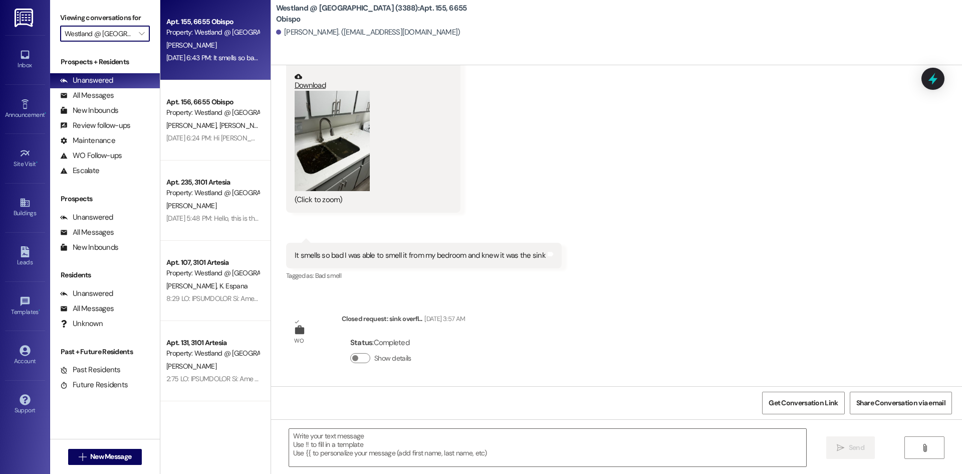
click at [91, 34] on input "Westland @ [GEOGRAPHIC_DATA] (3388)" at bounding box center [99, 34] width 69 height 16
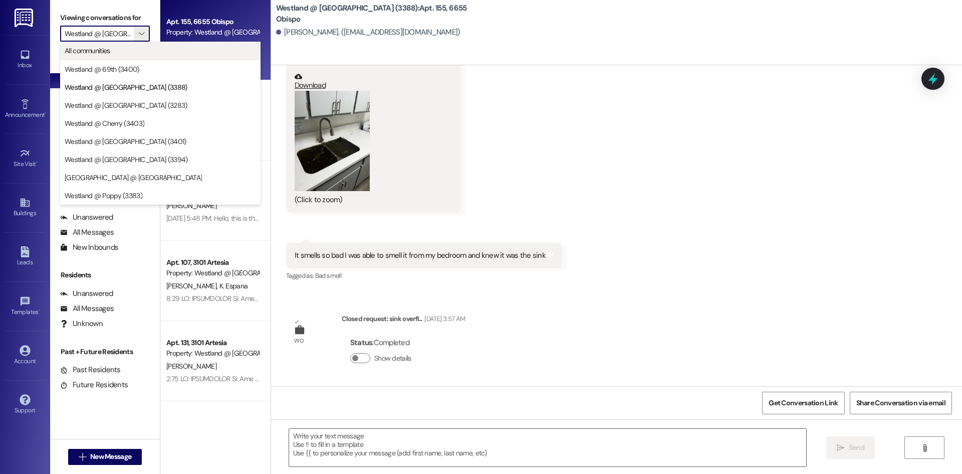
click at [109, 54] on span "All communities" at bounding box center [88, 51] width 46 height 10
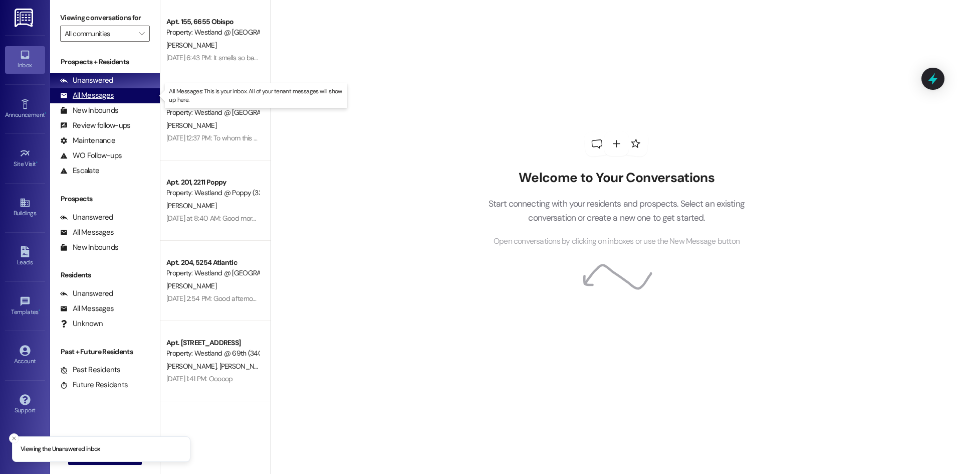
click at [132, 97] on div "All Messages (undefined)" at bounding box center [105, 95] width 110 height 15
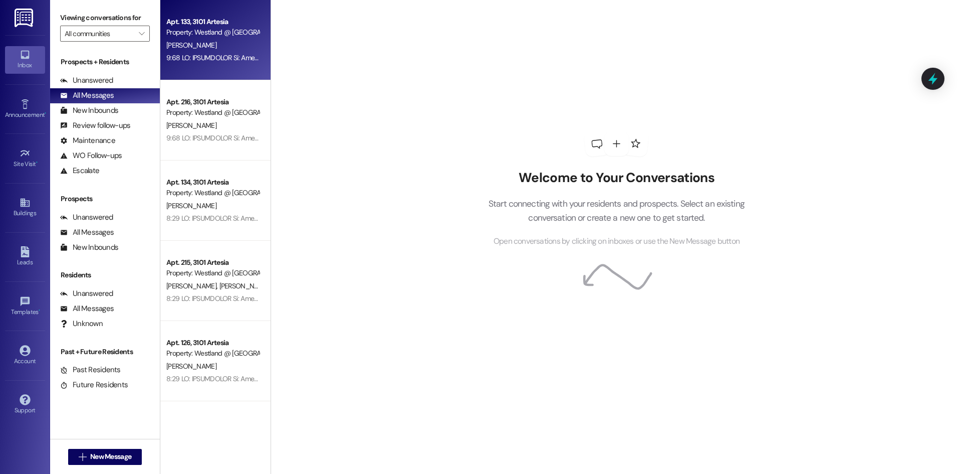
click at [237, 49] on div "[PERSON_NAME]" at bounding box center [212, 45] width 95 height 13
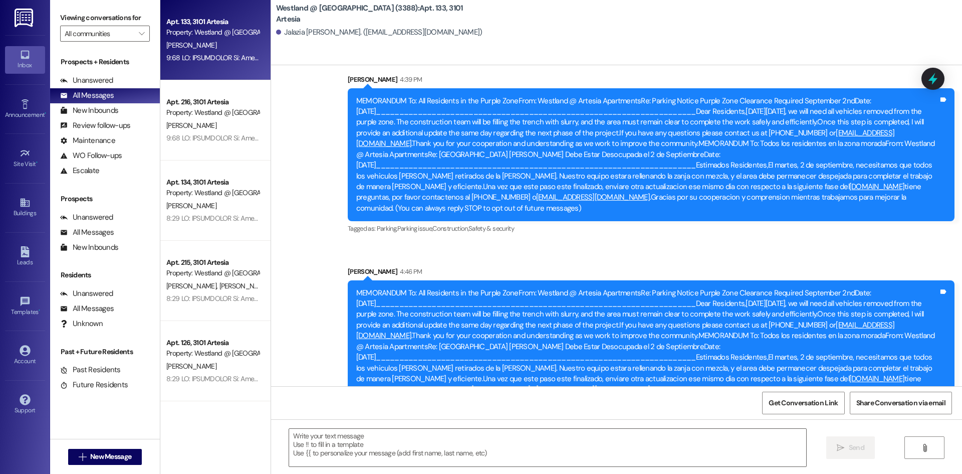
scroll to position [215, 0]
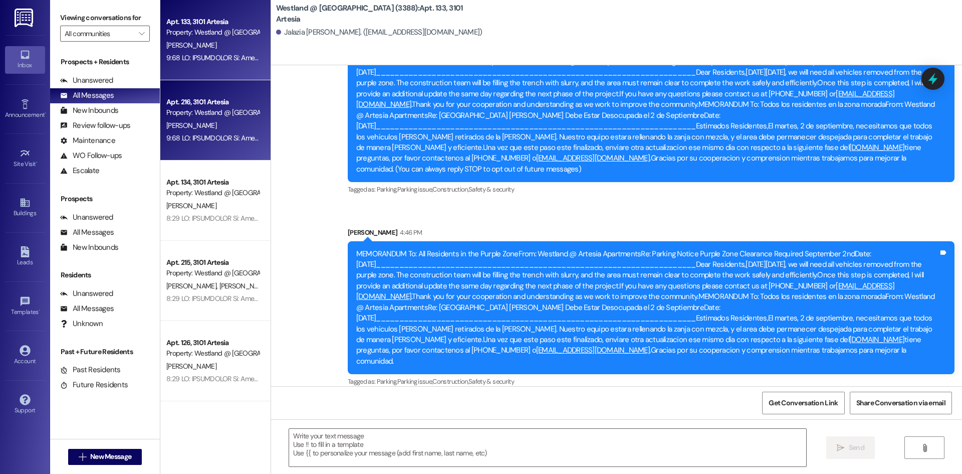
click at [214, 121] on div "[PERSON_NAME]" at bounding box center [212, 125] width 95 height 13
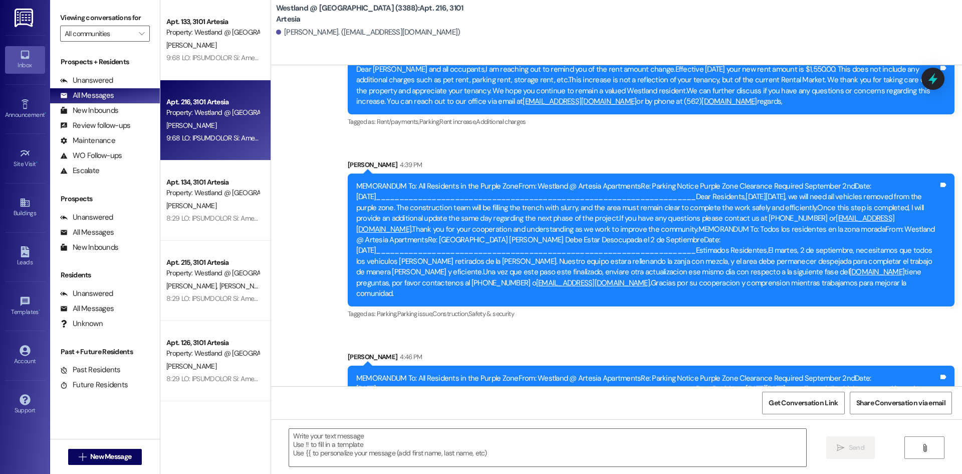
scroll to position [8164, 0]
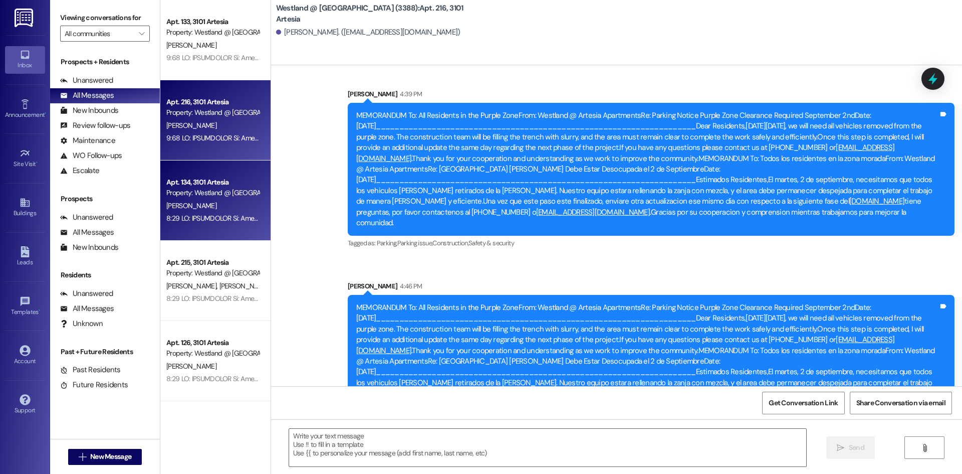
click at [228, 199] on div "Apt. 134, 3101 Artesia Property: Westland @ [GEOGRAPHIC_DATA] (3388) [PERSON_NA…" at bounding box center [215, 200] width 110 height 80
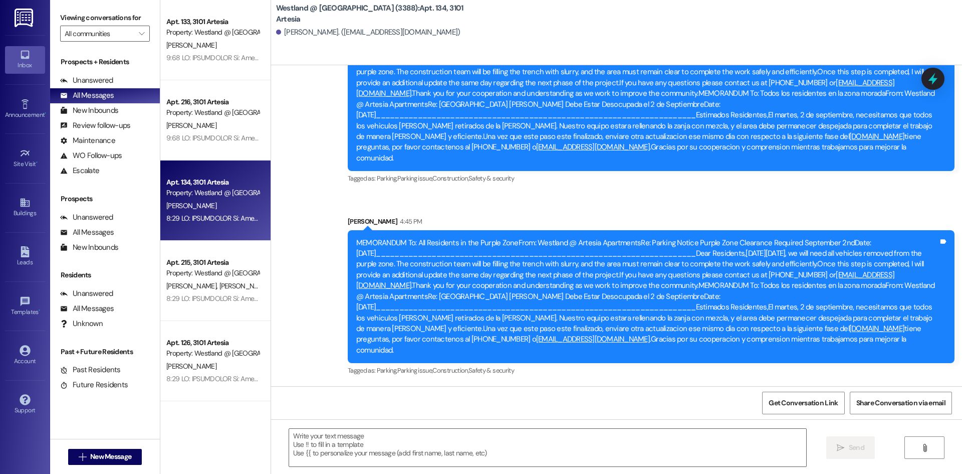
scroll to position [1984, 0]
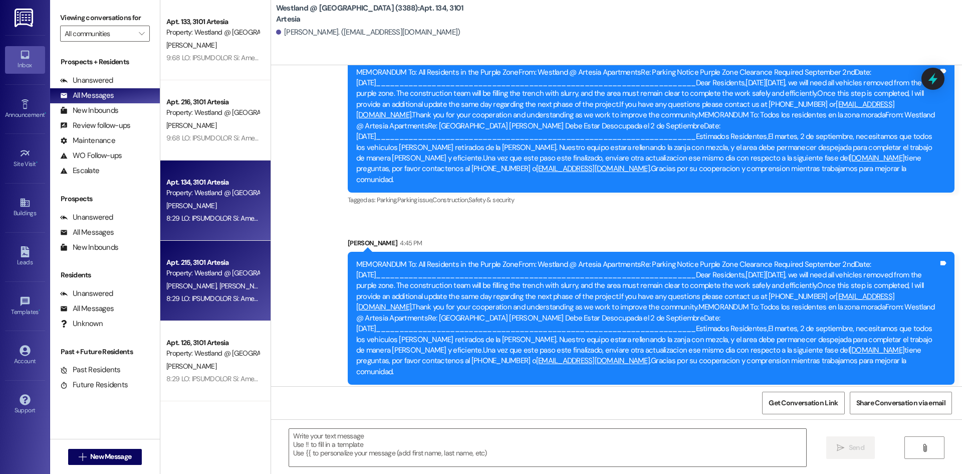
click at [208, 251] on div "Apt. 215, 3101 Artesia Property: Westland @ [GEOGRAPHIC_DATA] (3388) [PERSON_NA…" at bounding box center [215, 281] width 110 height 80
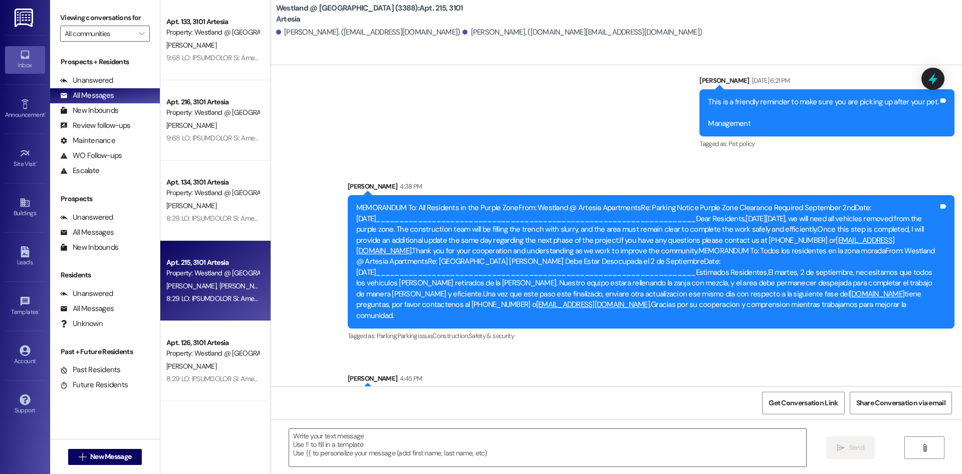
scroll to position [7535, 0]
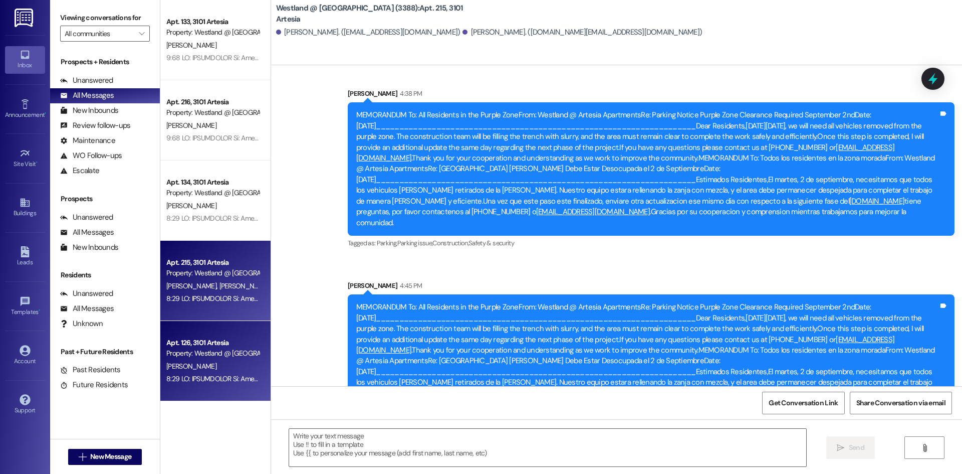
click at [225, 328] on div "Apt. 126, 3101 Artesia Property: Westland @ [GEOGRAPHIC_DATA] (3388) [PERSON_NA…" at bounding box center [215, 361] width 110 height 80
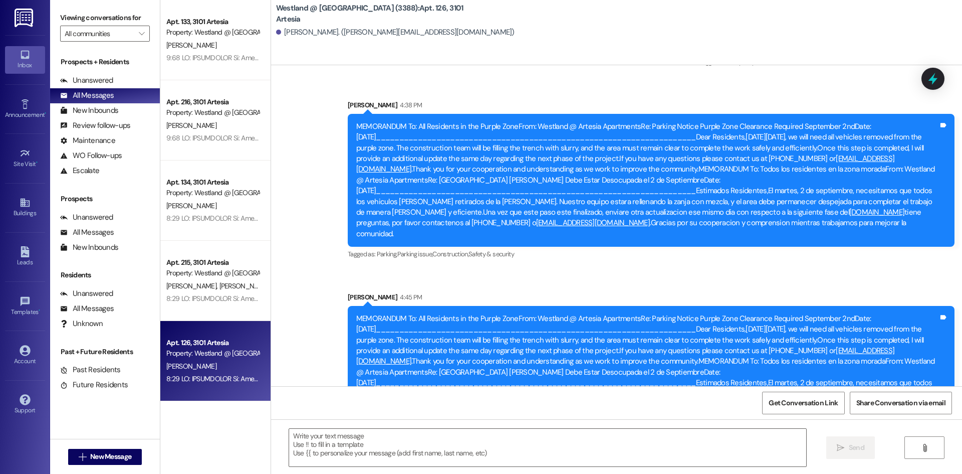
scroll to position [3817, 0]
